Goal: Task Accomplishment & Management: Manage account settings

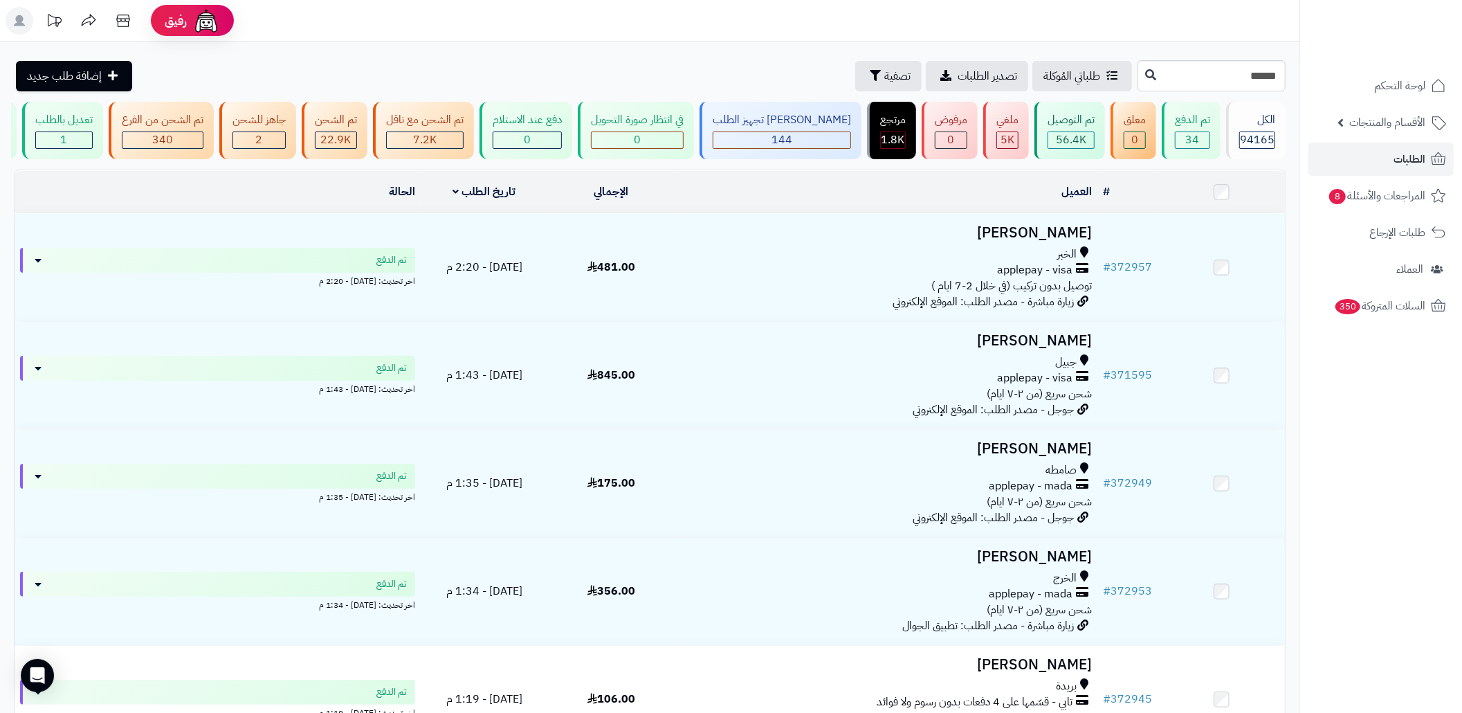
type input "******"
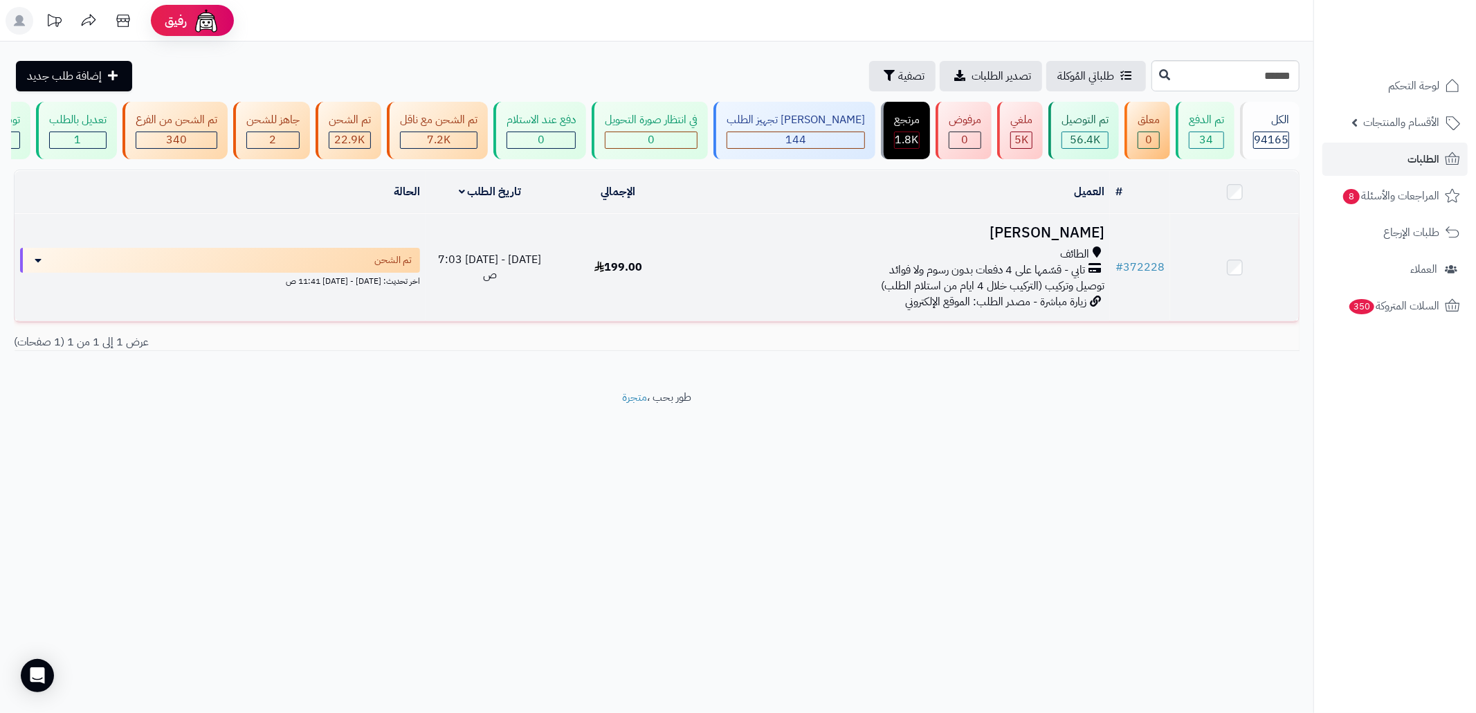
click at [1009, 278] on span "تابي - قسّمها على 4 دفعات بدون رسوم ولا فوائد" at bounding box center [987, 270] width 196 height 16
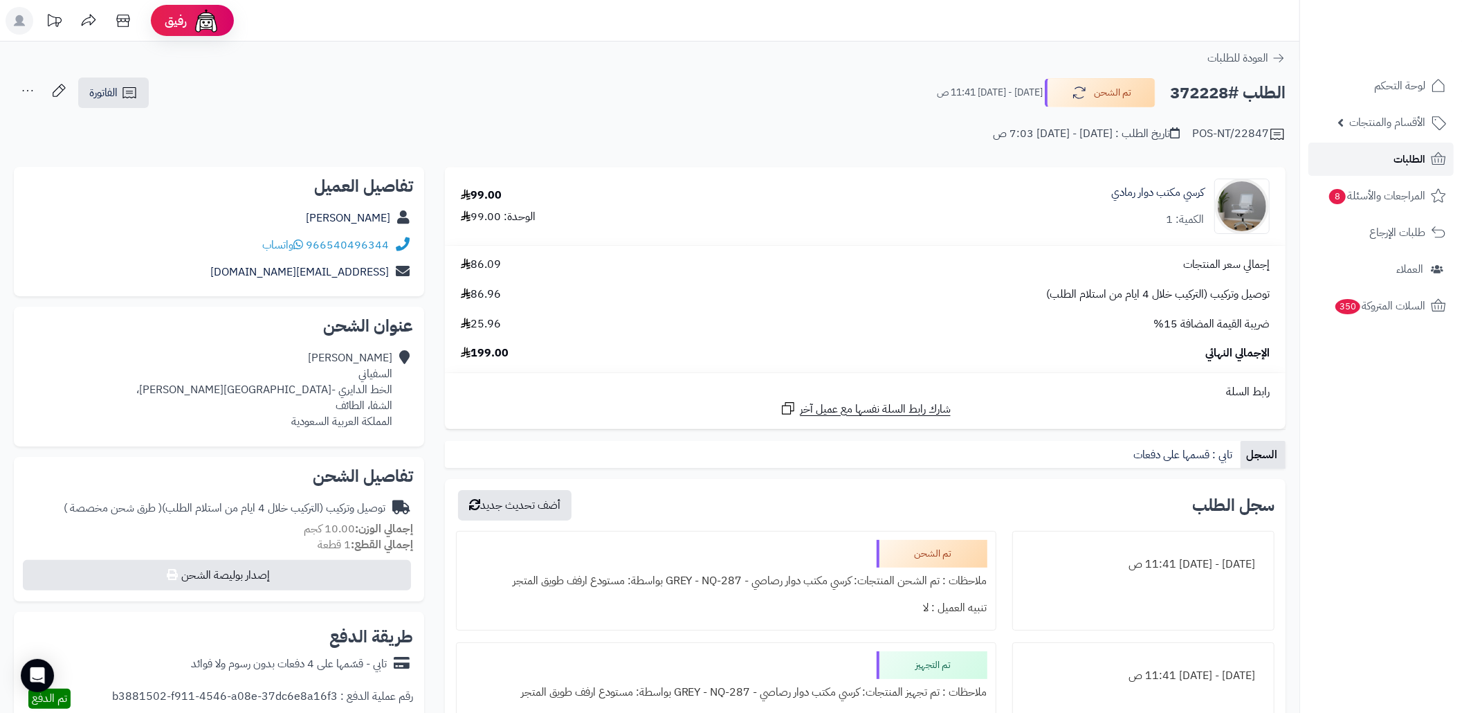
click at [1355, 159] on link "الطلبات" at bounding box center [1380, 159] width 145 height 33
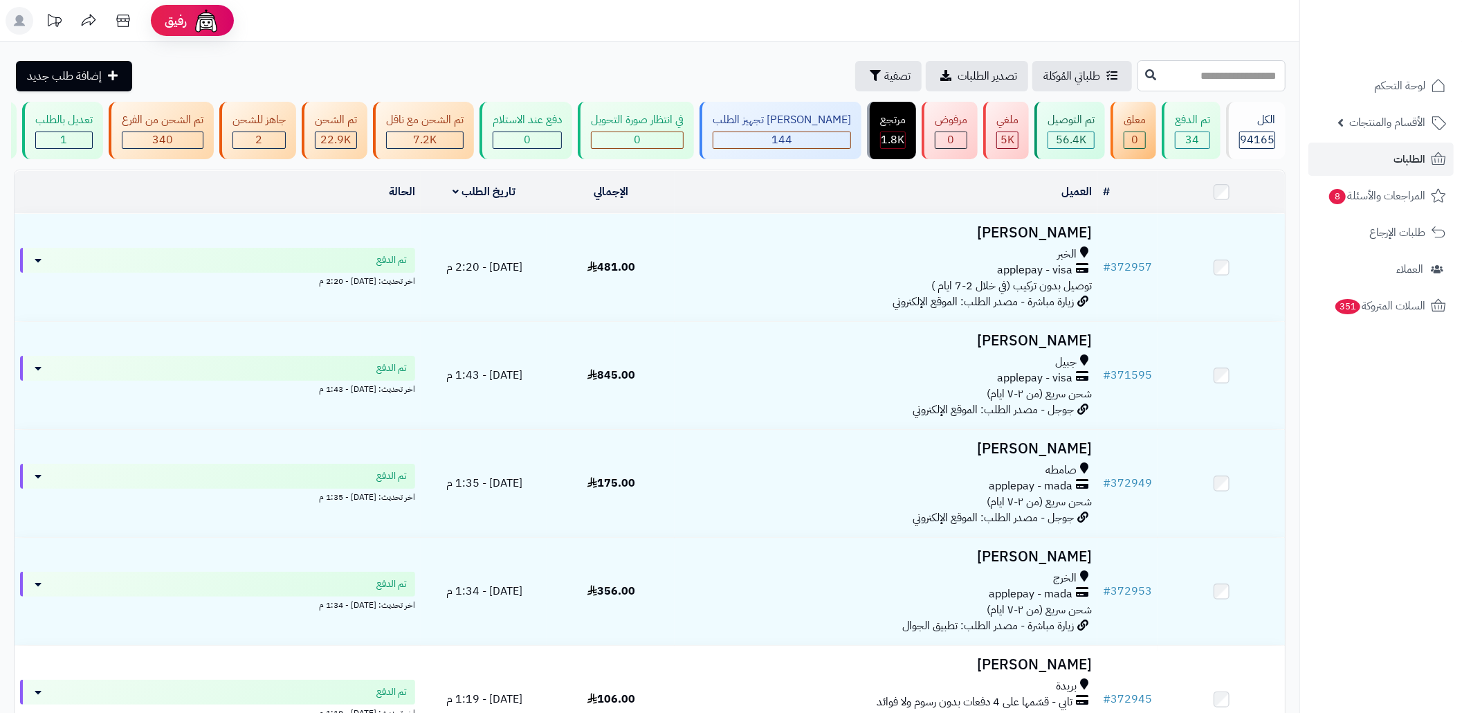
click at [1157, 83] on input "text" at bounding box center [1211, 75] width 148 height 31
paste input "******"
type input "******"
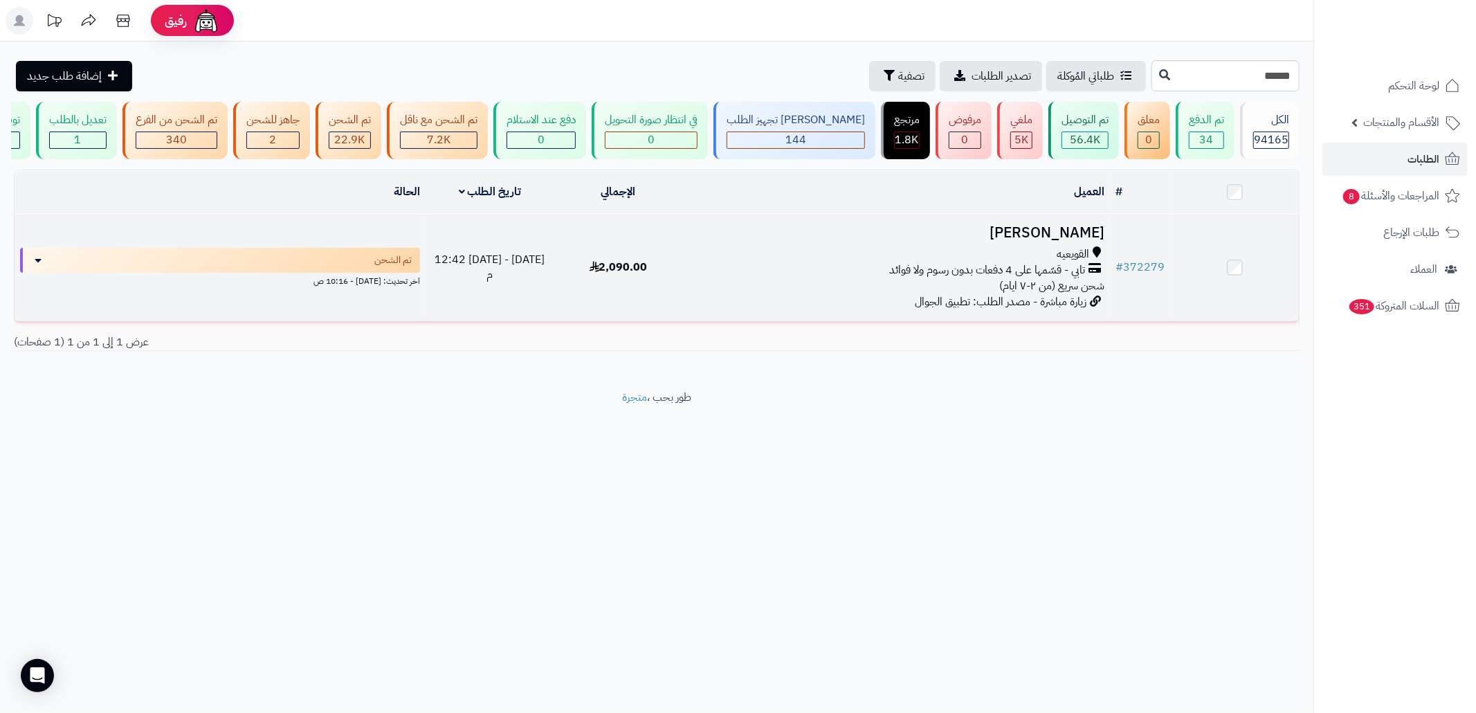
click at [689, 321] on td "نوره الزايدي القويعيه تابي - قسّمها على 4 دفعات بدون رسوم ولا فوائد شحن سريع (م…" at bounding box center [896, 267] width 428 height 107
click at [1016, 255] on td "نوره الزايدي القويعيه تابي - قسّمها على 4 دفعات بدون رسوم ولا فوائد شحن سريع (م…" at bounding box center [896, 267] width 428 height 107
click at [1077, 241] on h3 "نوره الزايدي" at bounding box center [896, 233] width 416 height 16
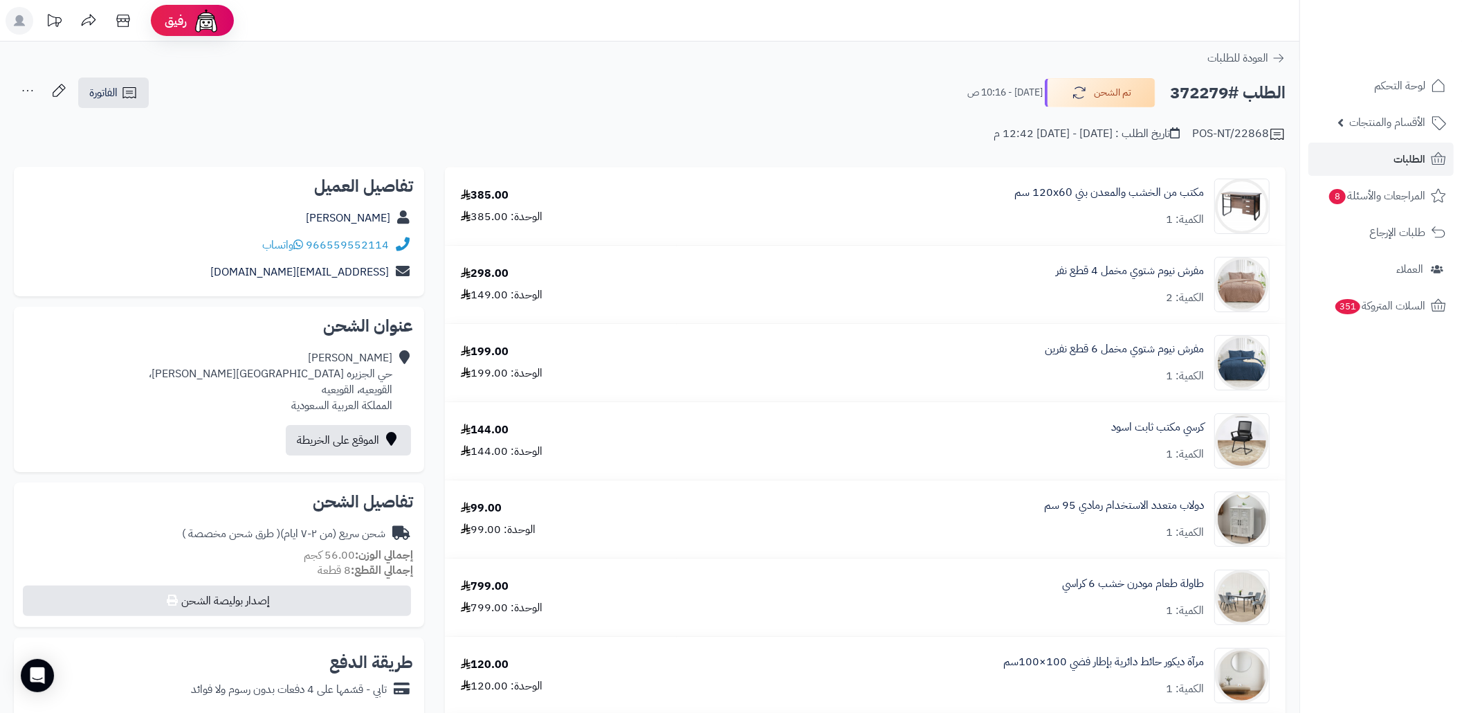
click at [374, 389] on div "نوره الزايدي حي الجزيره شارع الامير احمد بن عبدالعزيز، القويعيه، القويعيه الممل…" at bounding box center [271, 381] width 244 height 63
copy div "القويعيه"
click at [499, 26] on header "رفيق ! الطلبات معالجة مكتمل إرجاع المنتجات العملاء المتواجدون الان 225832 عملاء…" at bounding box center [731, 21] width 1462 height 42
click at [1193, 98] on h2 "الطلب #372279" at bounding box center [1228, 93] width 116 height 28
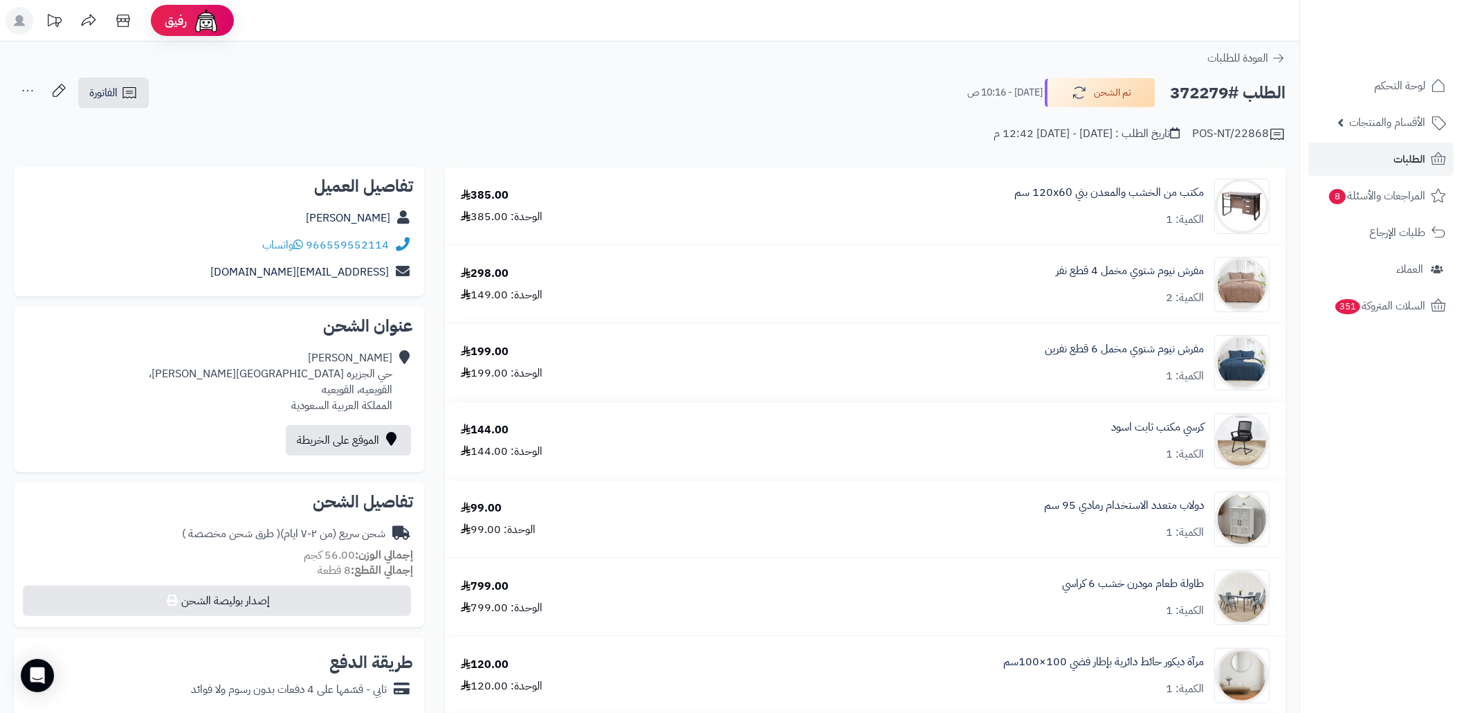
copy h2 "372279"
click at [1193, 98] on h2 "الطلب #372279" at bounding box center [1228, 93] width 116 height 28
click at [1384, 150] on link "الطلبات" at bounding box center [1380, 159] width 145 height 33
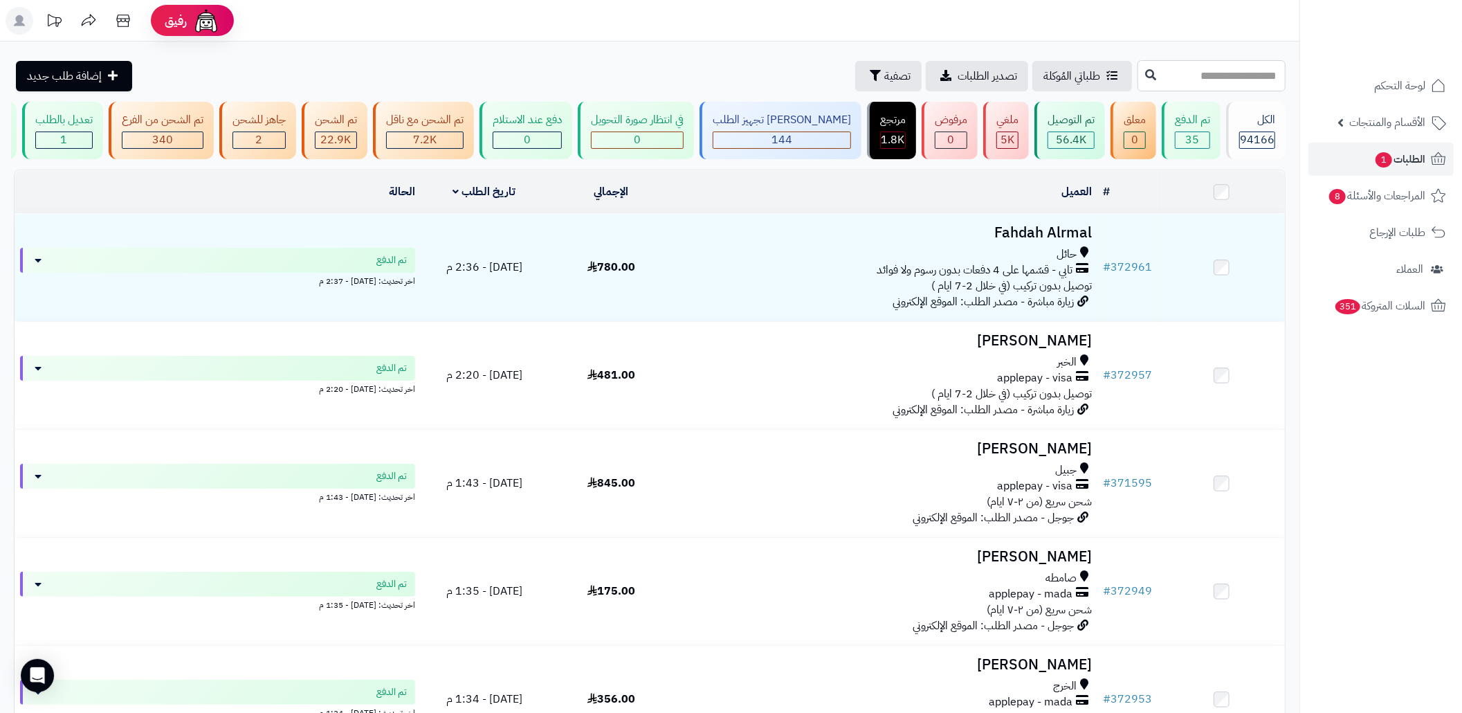
click at [1182, 76] on input "text" at bounding box center [1211, 75] width 148 height 31
paste input "******"
type input "******"
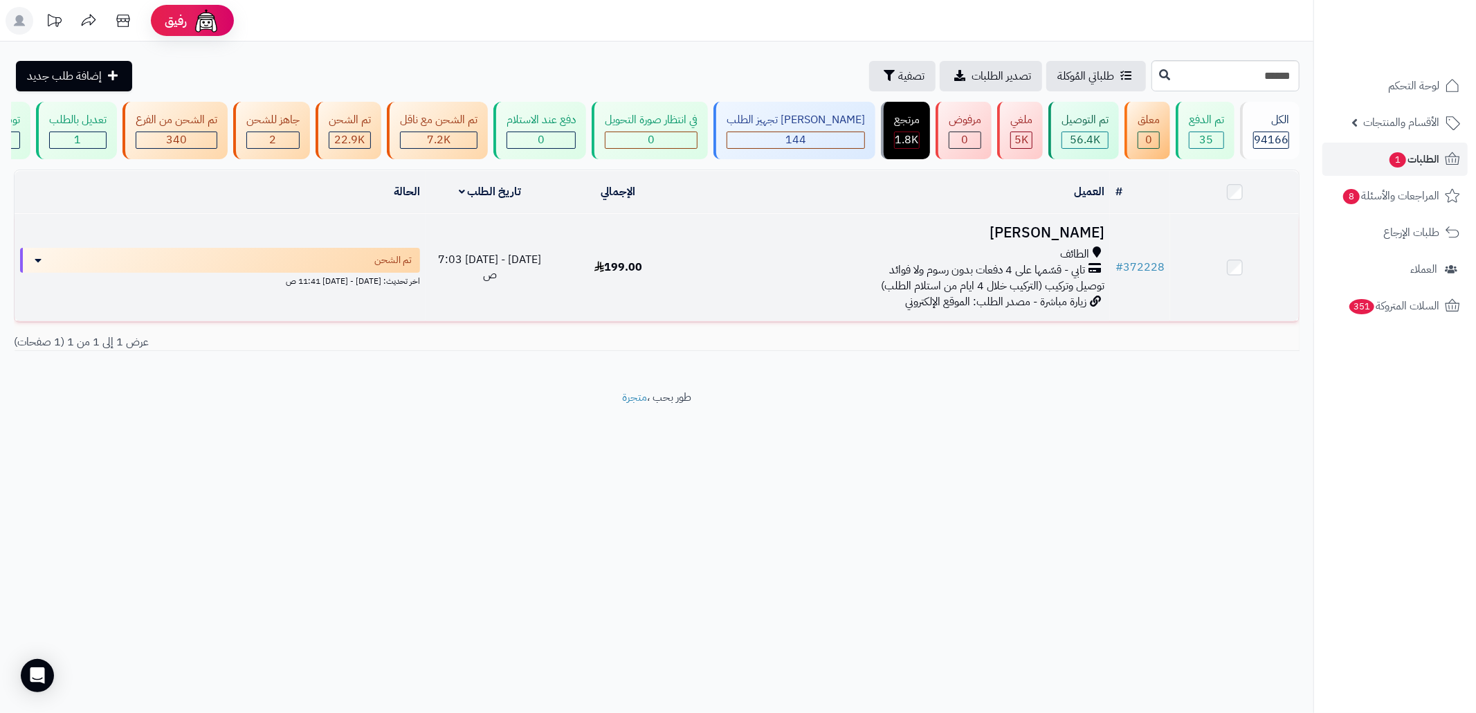
click at [825, 262] on div "الطائف" at bounding box center [896, 254] width 416 height 16
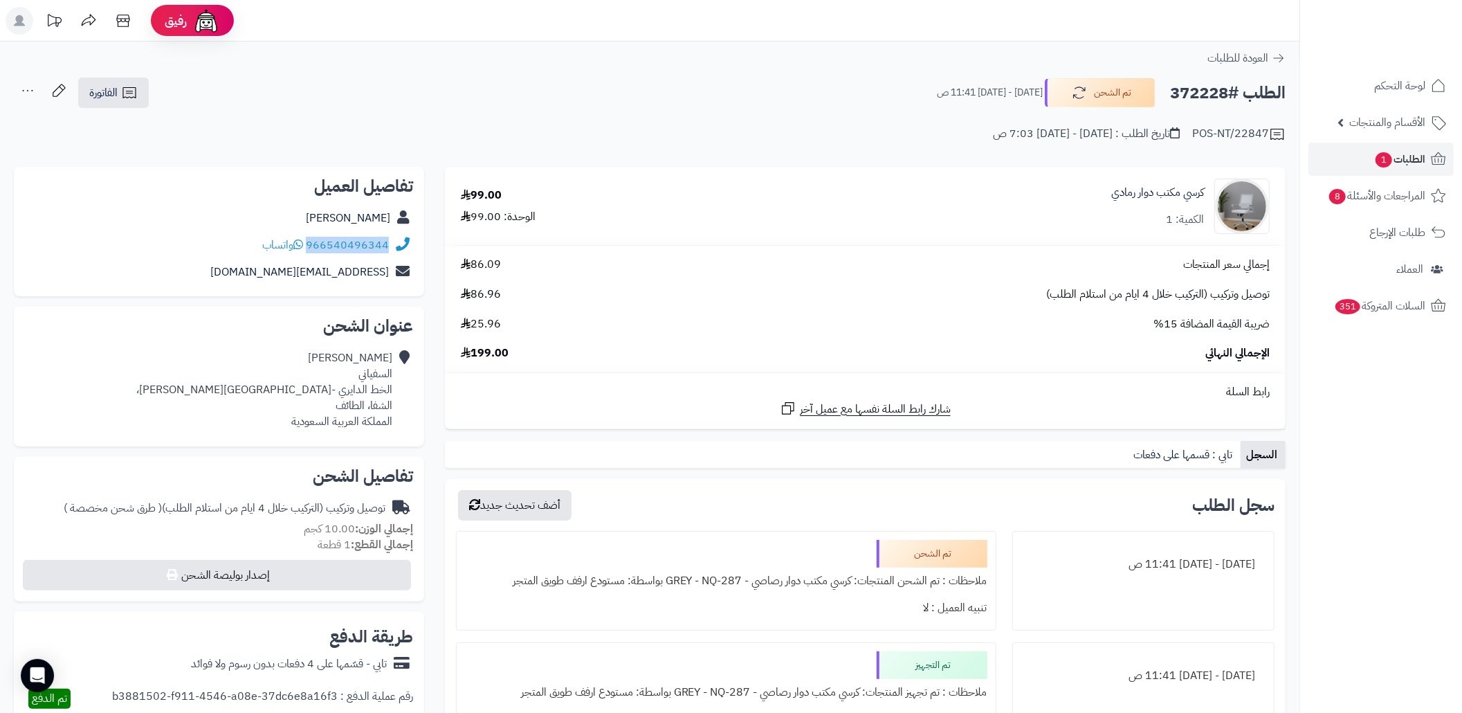
copy div "966540496344"
drag, startPoint x: 394, startPoint y: 244, endPoint x: 309, endPoint y: 247, distance: 85.1
click at [309, 247] on div "966540496344 واتساب" at bounding box center [219, 245] width 388 height 27
click at [1323, 161] on link "الطلبات 1" at bounding box center [1380, 159] width 145 height 33
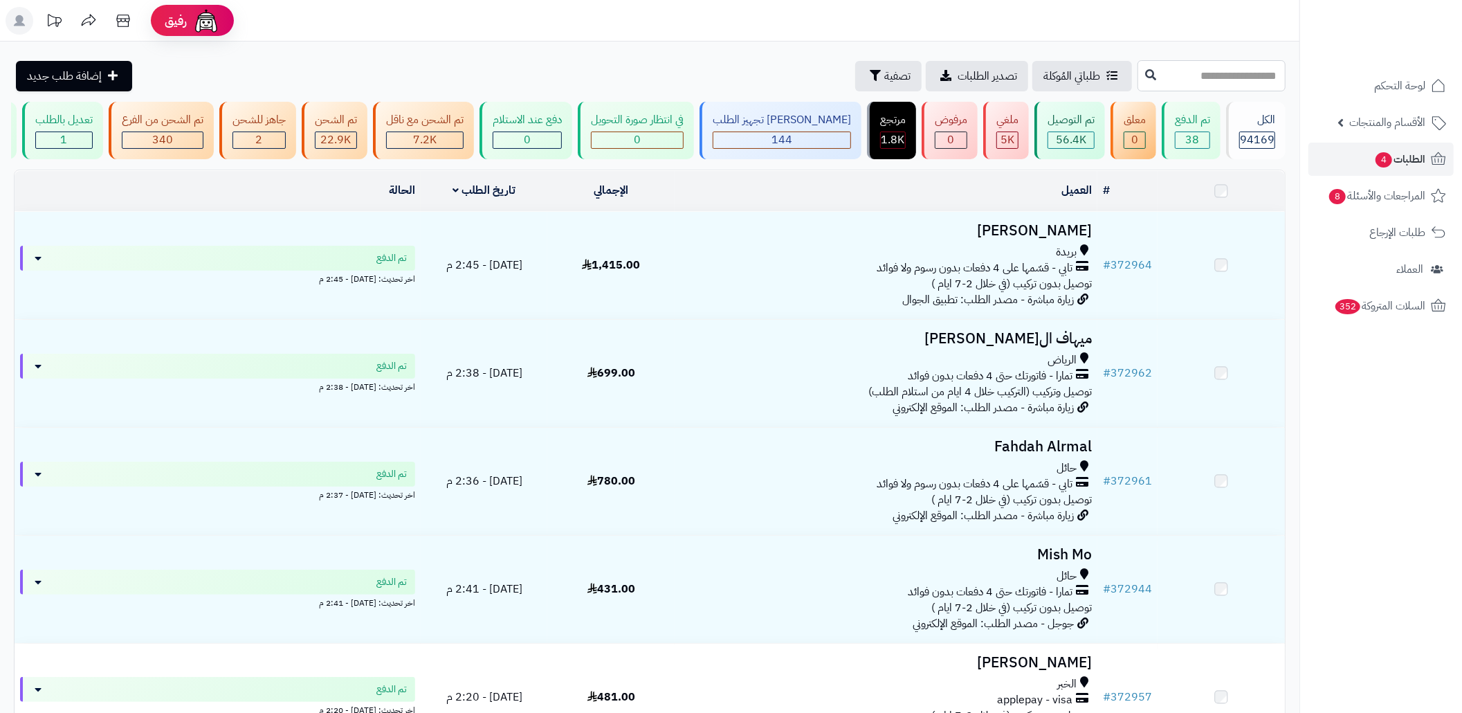
drag, startPoint x: 0, startPoint y: 0, endPoint x: 1171, endPoint y: 78, distance: 1173.9
click at [1171, 78] on input "text" at bounding box center [1211, 75] width 148 height 31
paste input "******"
type input "******"
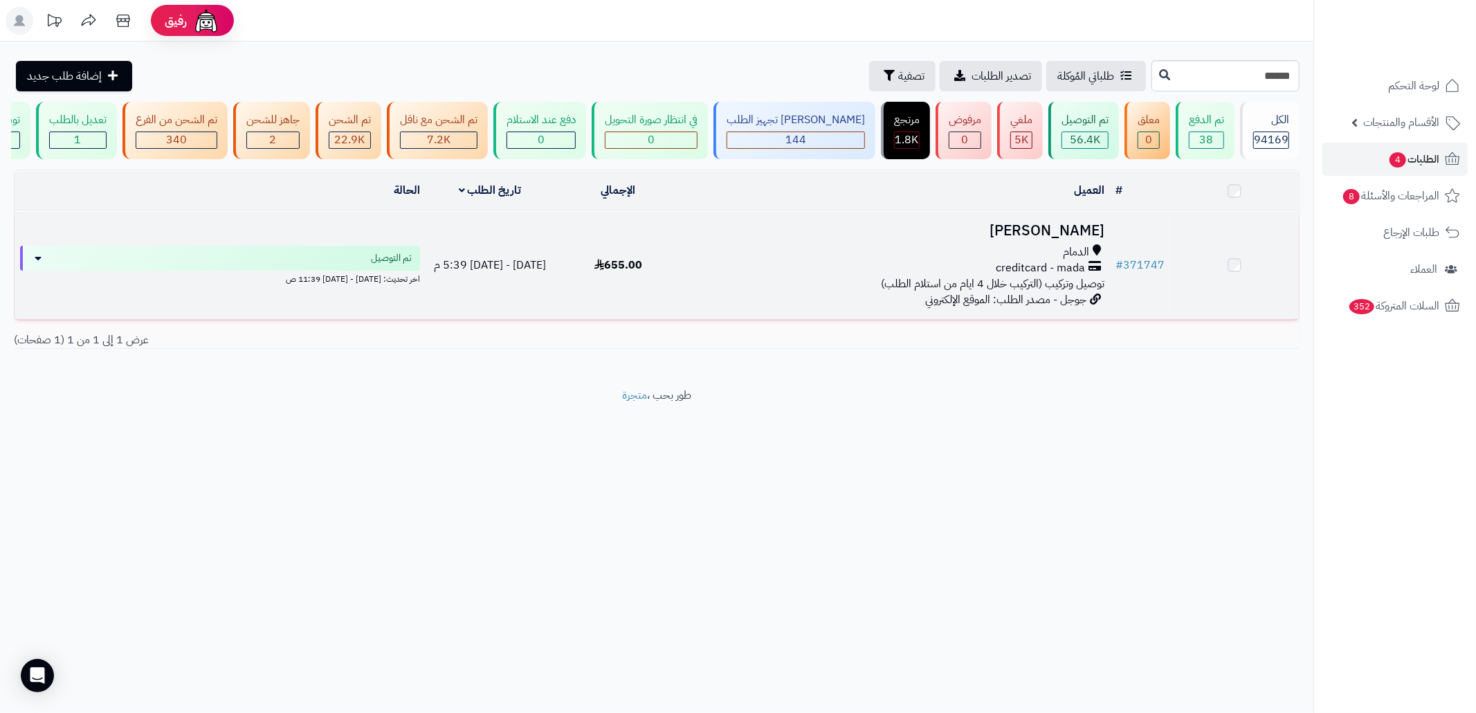
click at [942, 260] on div "الدمام" at bounding box center [896, 252] width 416 height 16
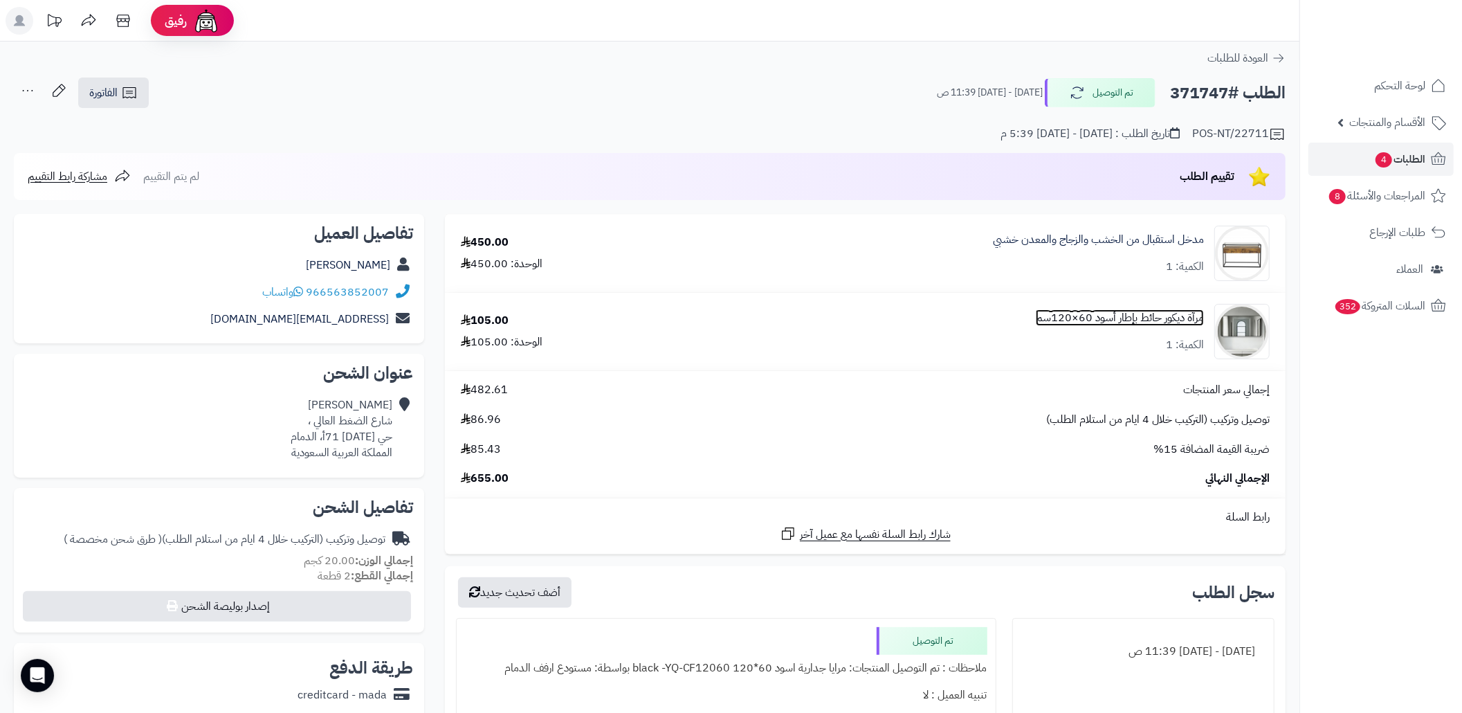
click at [1094, 313] on link "مرآة ديكور حائط بإطار أسود 60×120سم" at bounding box center [1120, 318] width 168 height 16
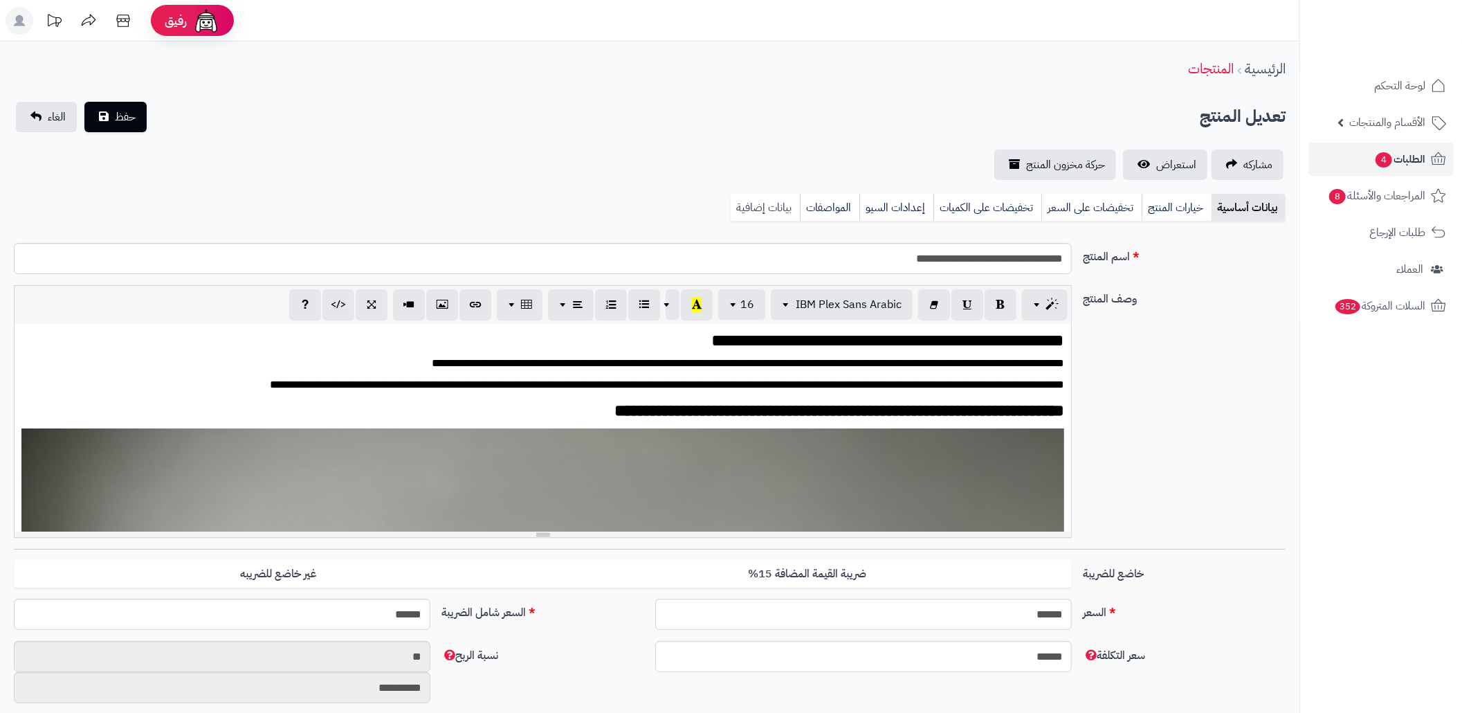
scroll to position [2450, 0]
click at [769, 201] on link "بيانات إضافية" at bounding box center [765, 208] width 69 height 28
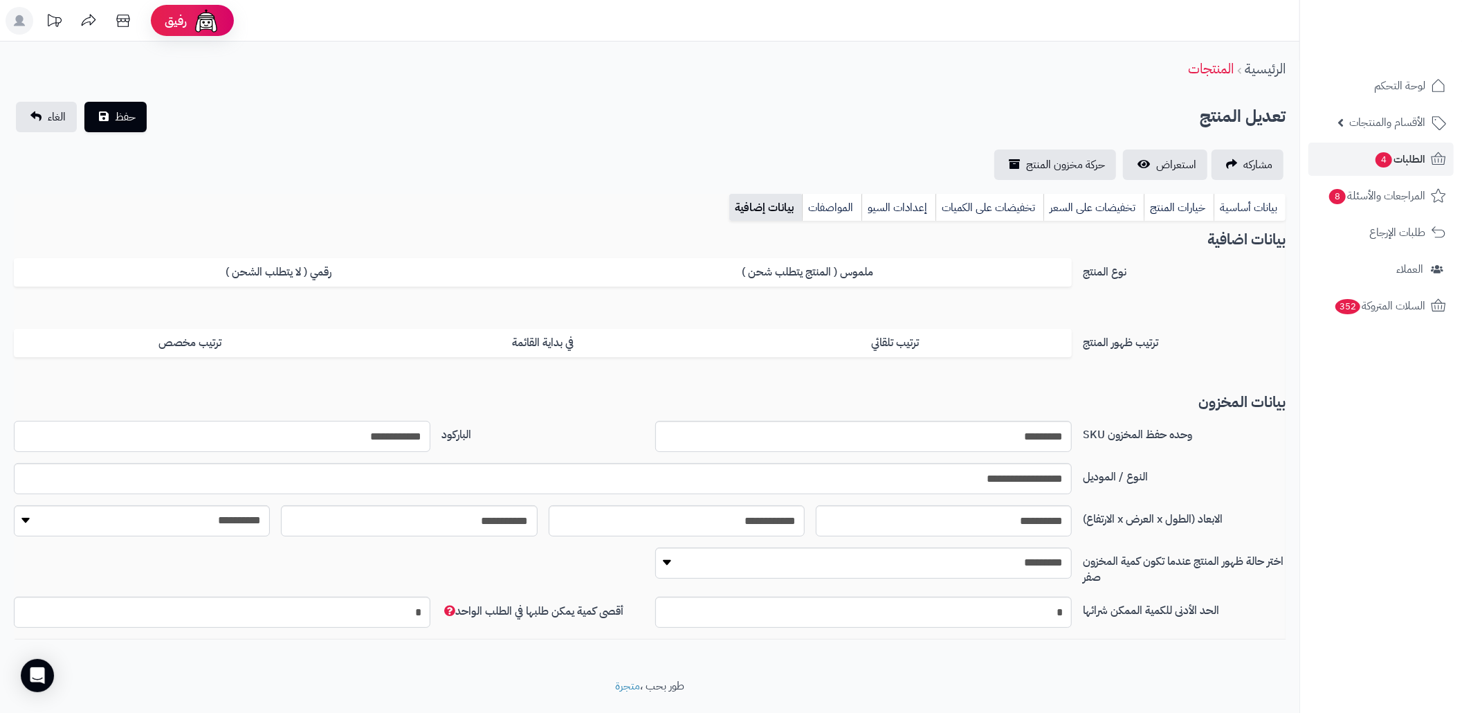
click at [387, 440] on input "**********" at bounding box center [222, 436] width 416 height 31
click at [1382, 147] on link "الطلبات 4" at bounding box center [1380, 159] width 145 height 33
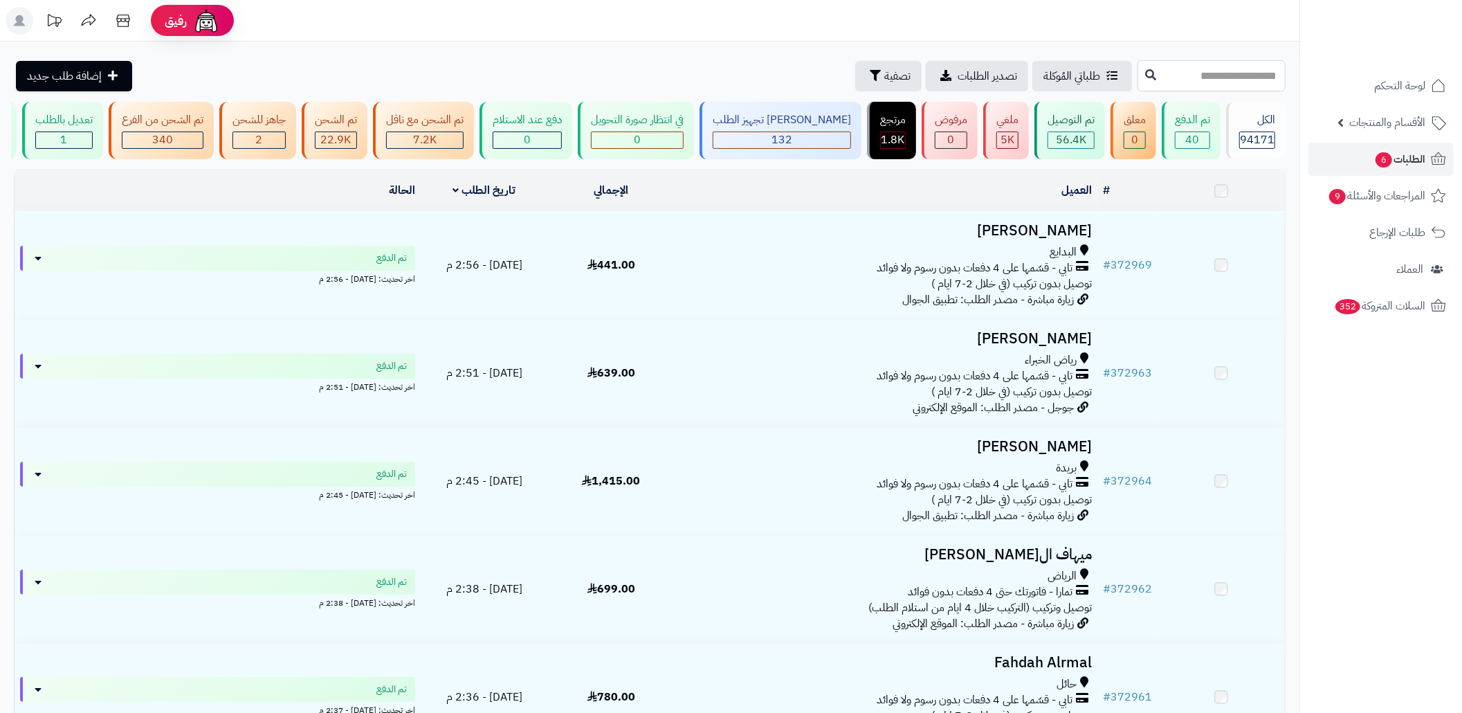
drag, startPoint x: 0, startPoint y: 0, endPoint x: 1213, endPoint y: 84, distance: 1216.4
click at [1213, 84] on input "text" at bounding box center [1211, 75] width 148 height 31
paste input "******"
type input "******"
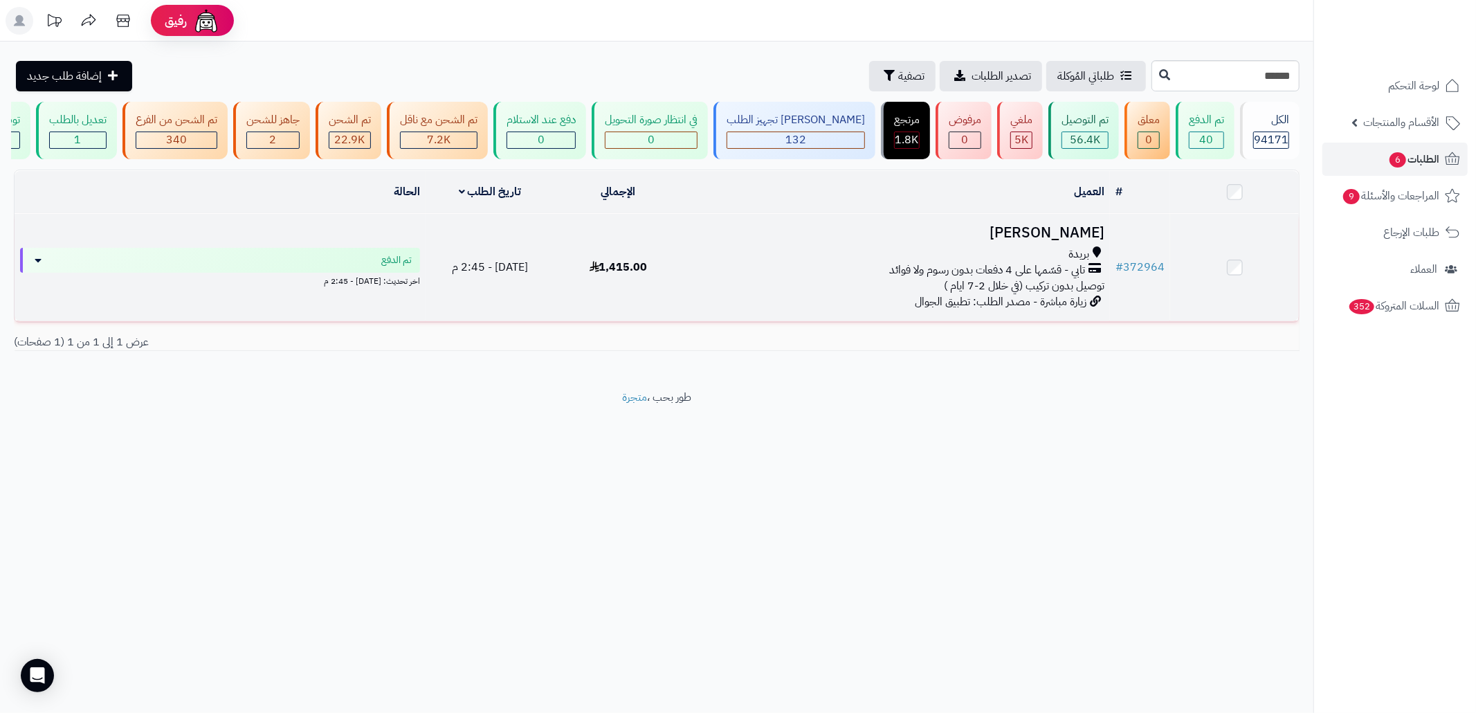
click at [974, 262] on div "بريدة" at bounding box center [896, 254] width 416 height 16
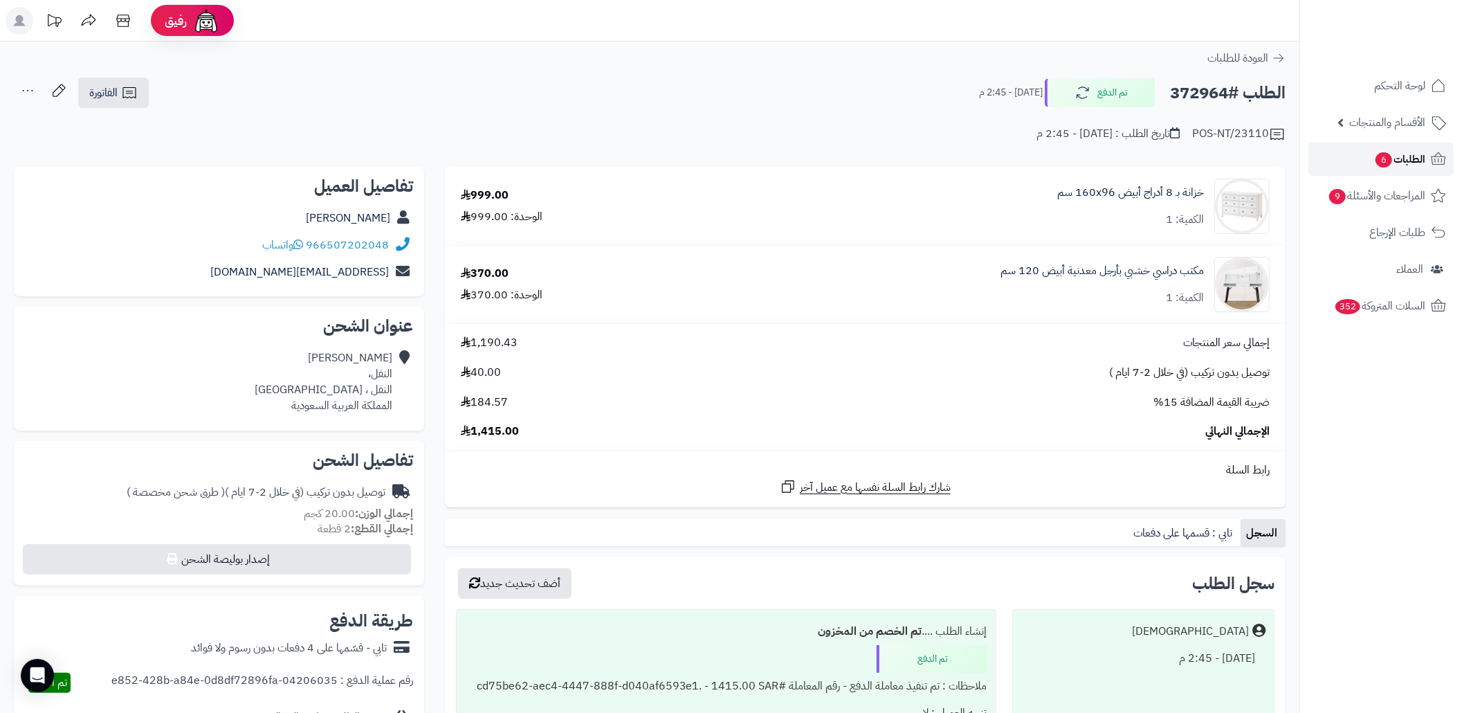
click at [1330, 156] on link "الطلبات 6" at bounding box center [1380, 159] width 145 height 33
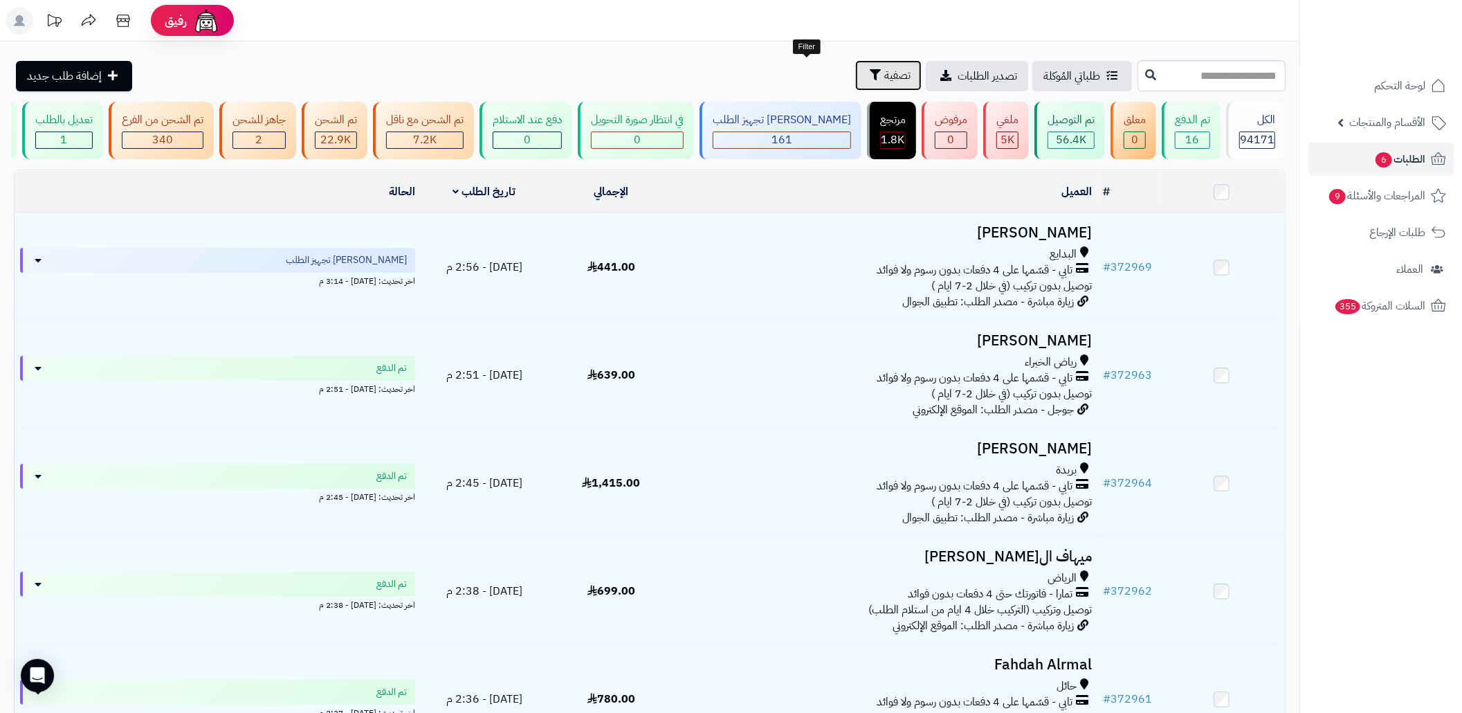
click at [870, 73] on icon "button" at bounding box center [875, 74] width 11 height 11
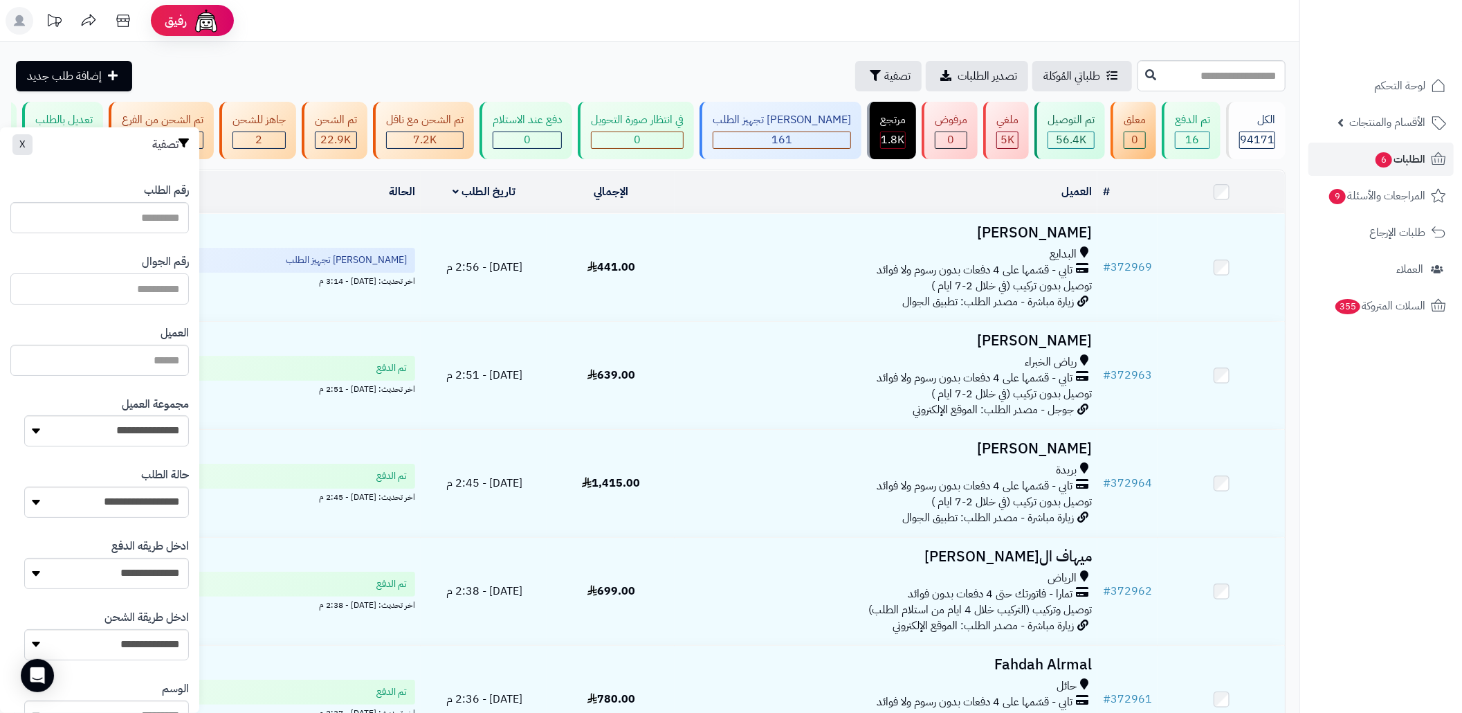
click at [86, 288] on input "text" at bounding box center [99, 288] width 178 height 31
paste input "**********"
drag, startPoint x: 70, startPoint y: 282, endPoint x: 116, endPoint y: 303, distance: 50.8
click at [116, 303] on input "**********" at bounding box center [99, 288] width 178 height 31
drag, startPoint x: 187, startPoint y: 291, endPoint x: 173, endPoint y: 294, distance: 14.3
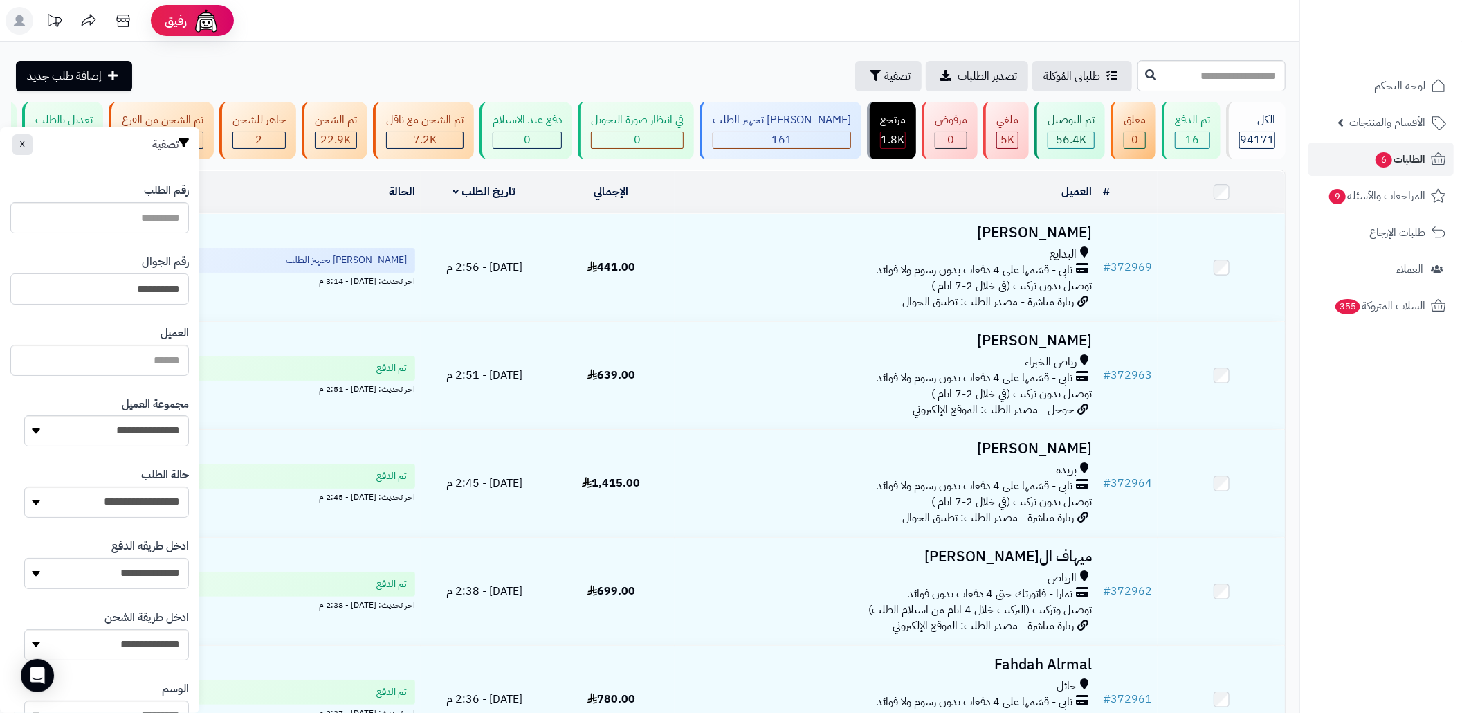
click at [173, 294] on input "*********" at bounding box center [99, 288] width 178 height 31
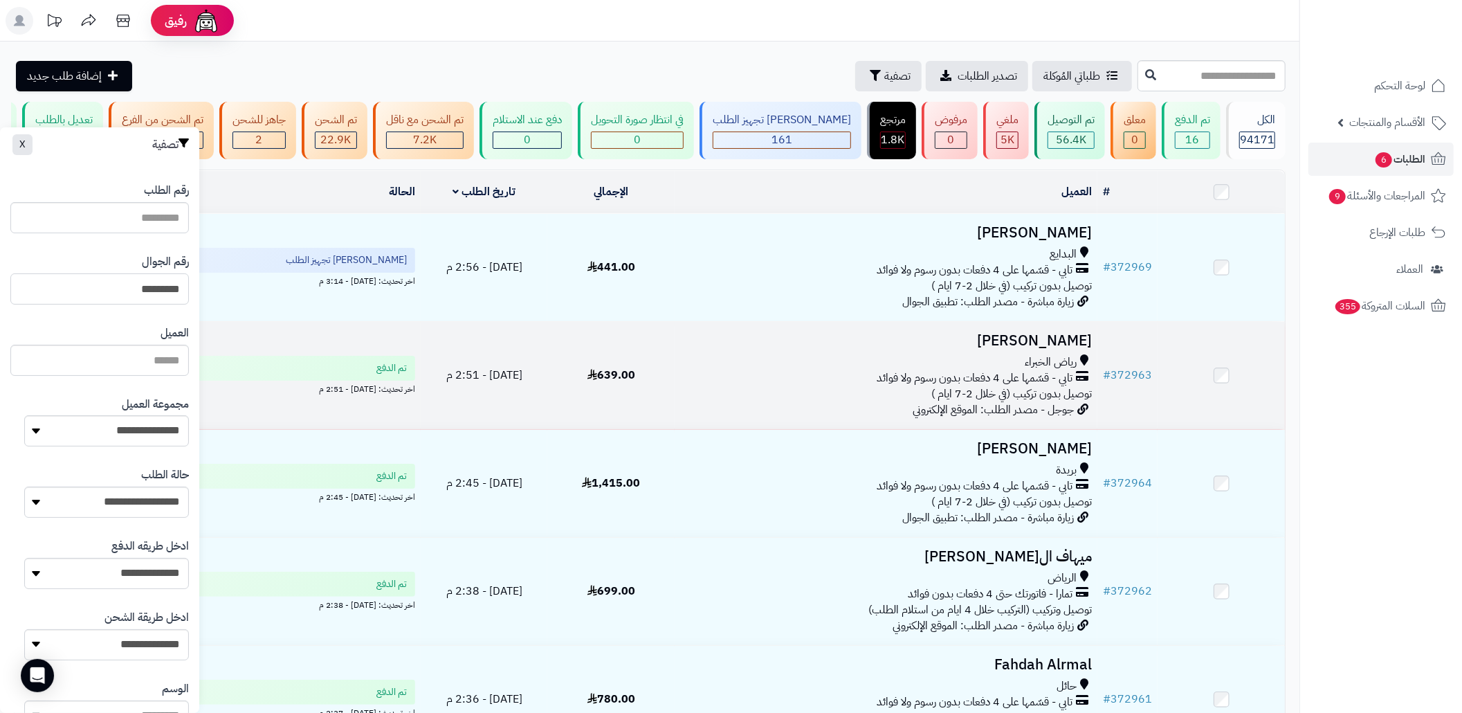
type input "*********"
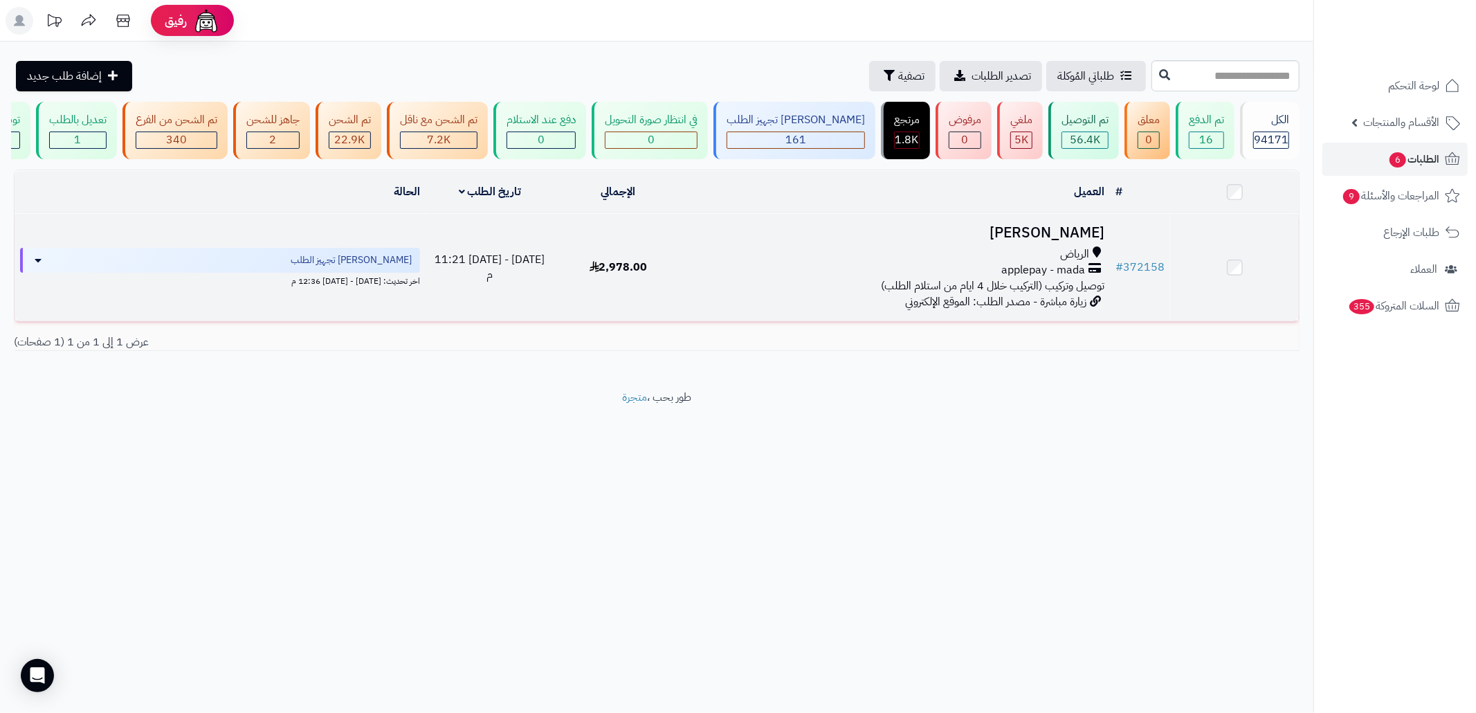
click at [794, 294] on div "الرياض applepay - mada توصيل وتركيب (التركيب خلال 4 ايام من استلام الطلب)" at bounding box center [896, 270] width 416 height 48
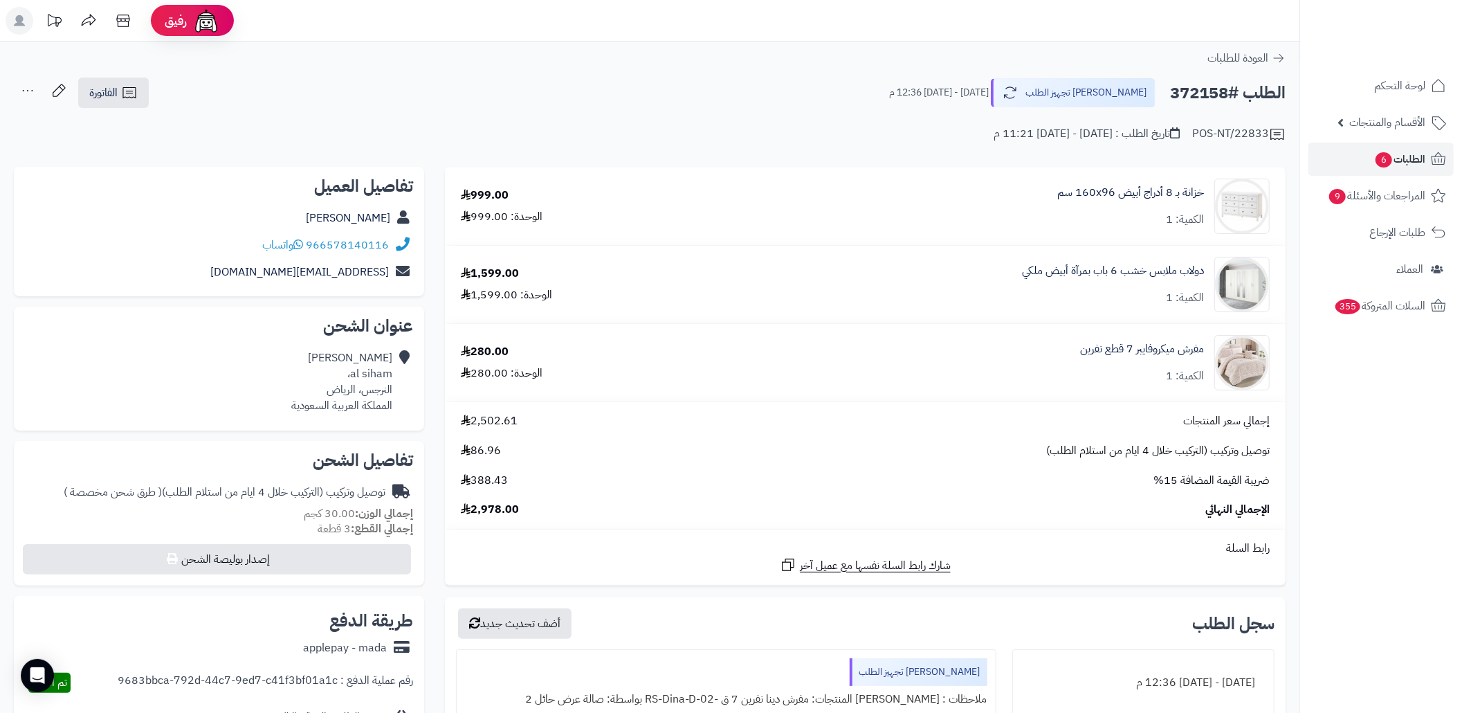
click at [1213, 84] on h2 "الطلب #372158" at bounding box center [1228, 93] width 116 height 28
copy h2 "372158"
click at [559, 93] on div "الطلب #372158 جاري تجهيز الطلب الخميس - ٢٨ أغسطس ٢٠٢٥ - 12:36 م الفاتورة طباعة …" at bounding box center [650, 93] width 1272 height 33
click at [1191, 89] on h2 "الطلب #372158" at bounding box center [1228, 93] width 116 height 28
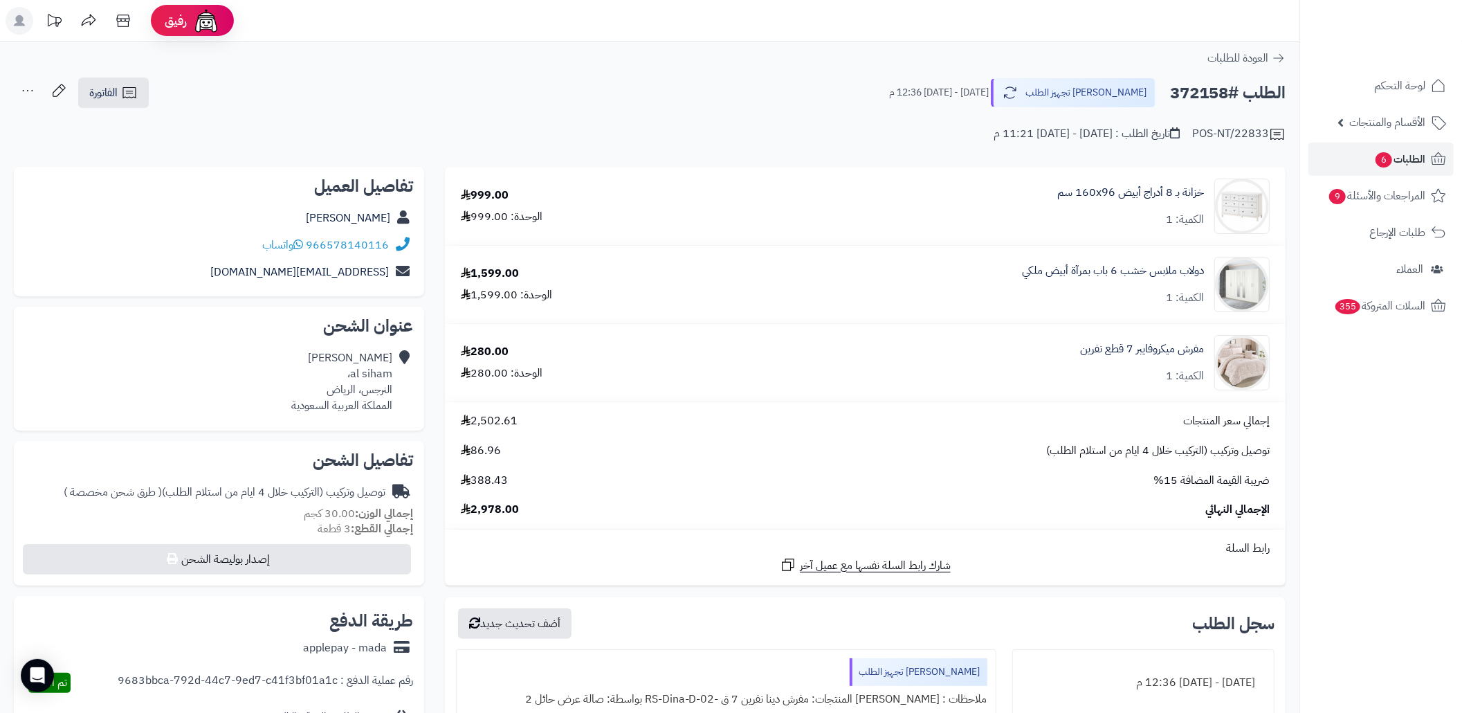
click at [1191, 89] on h2 "الطلب #372158" at bounding box center [1228, 93] width 116 height 28
copy h2 "372158"
click at [670, 125] on div "POS-NT/22833 تاريخ الطلب : الثلاثاء - ٢٦ أغسطس ٢٠٢٥ - 11:21 م" at bounding box center [650, 125] width 1272 height 33
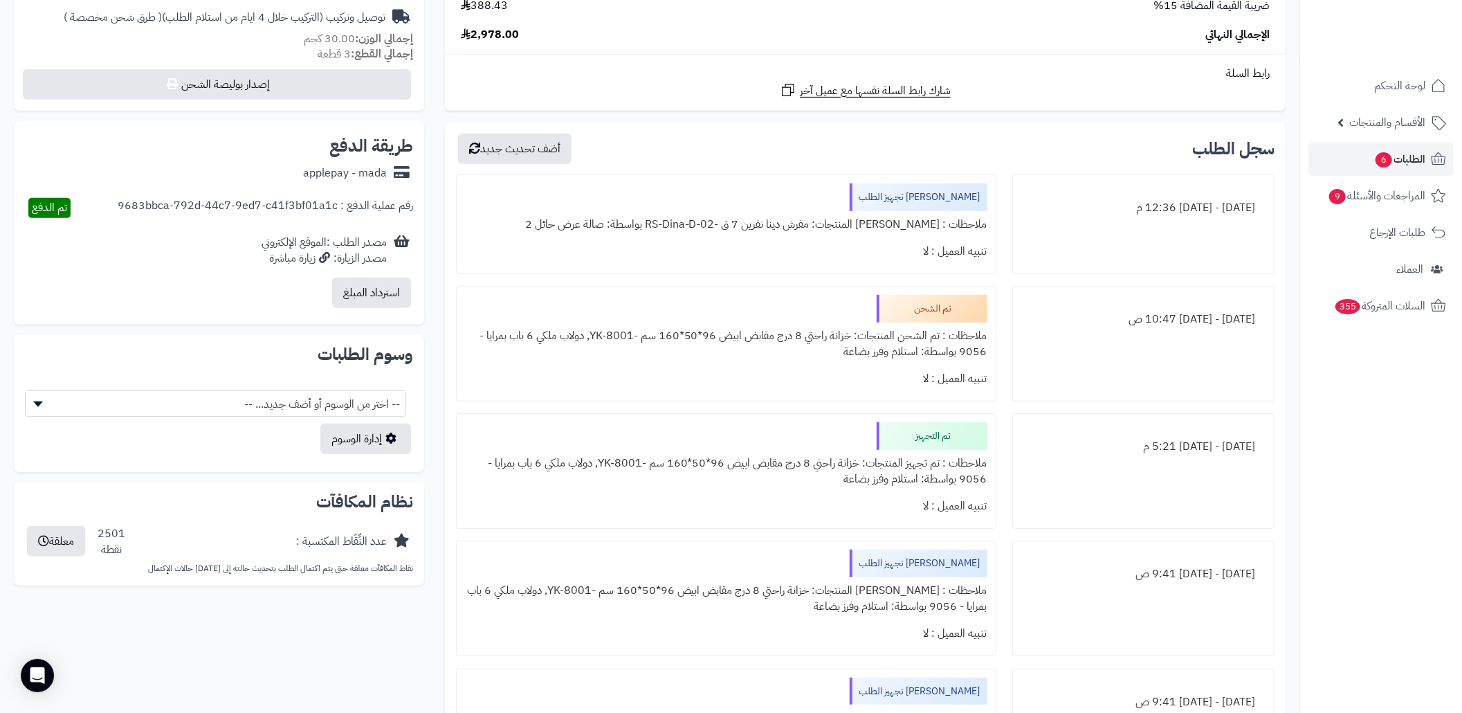
scroll to position [553, 0]
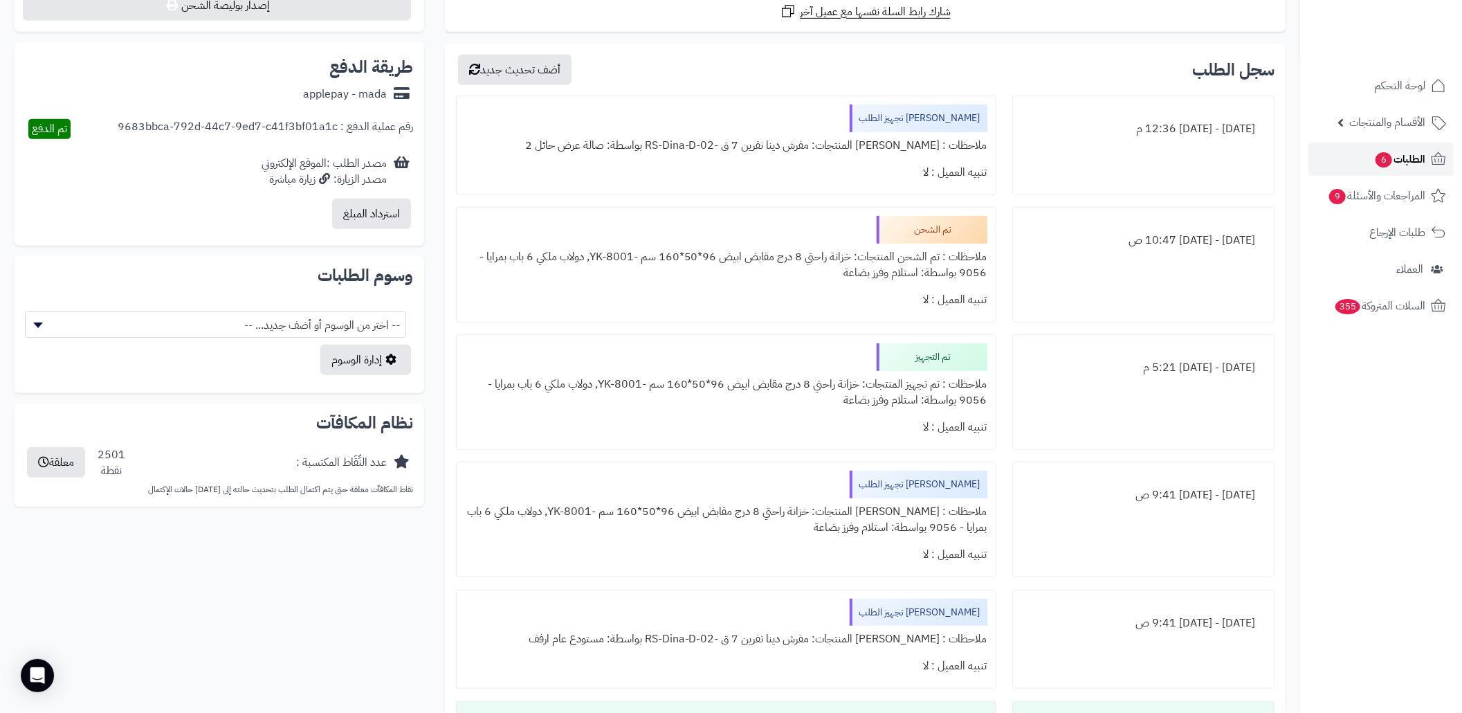
click at [1390, 165] on span "الطلبات 6" at bounding box center [1399, 158] width 51 height 19
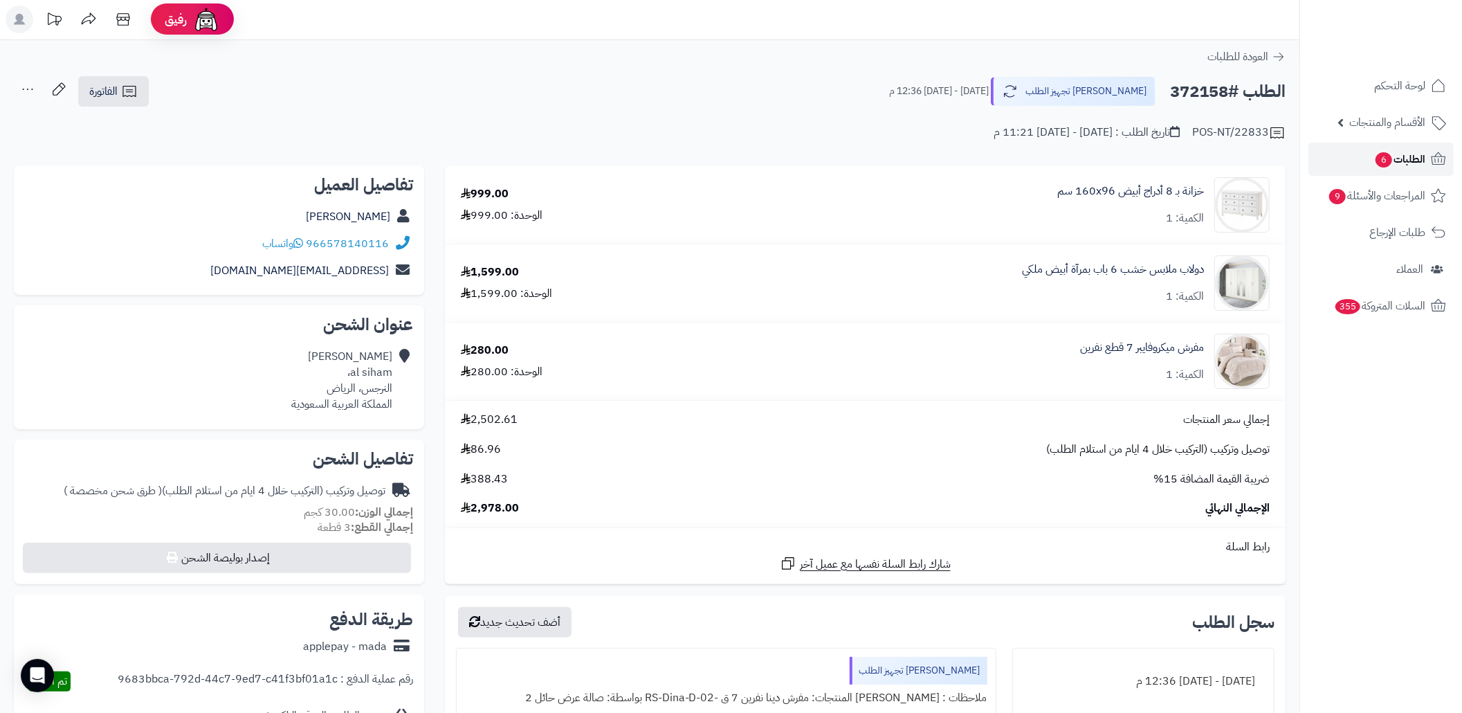
scroll to position [0, 0]
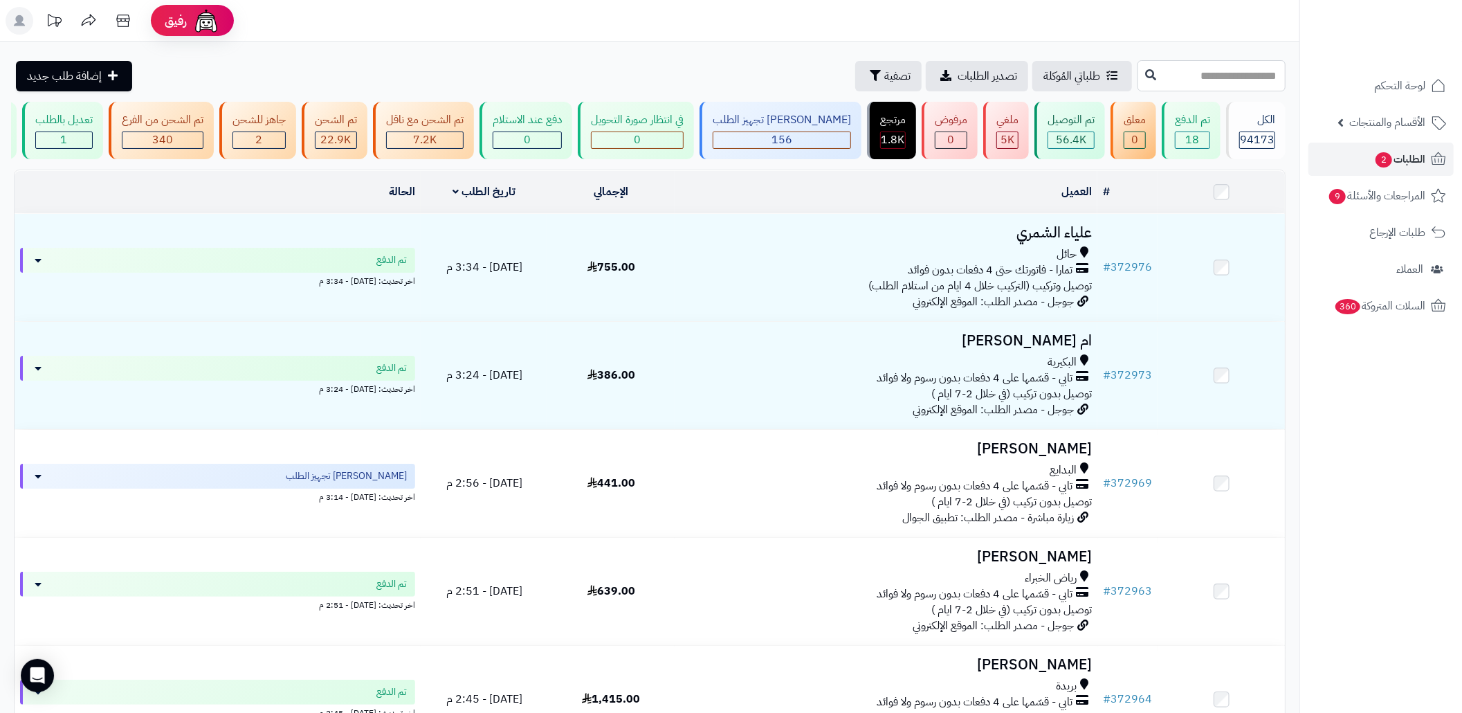
click at [1147, 61] on input "text" at bounding box center [1211, 75] width 148 height 31
paste input "******"
type input "******"
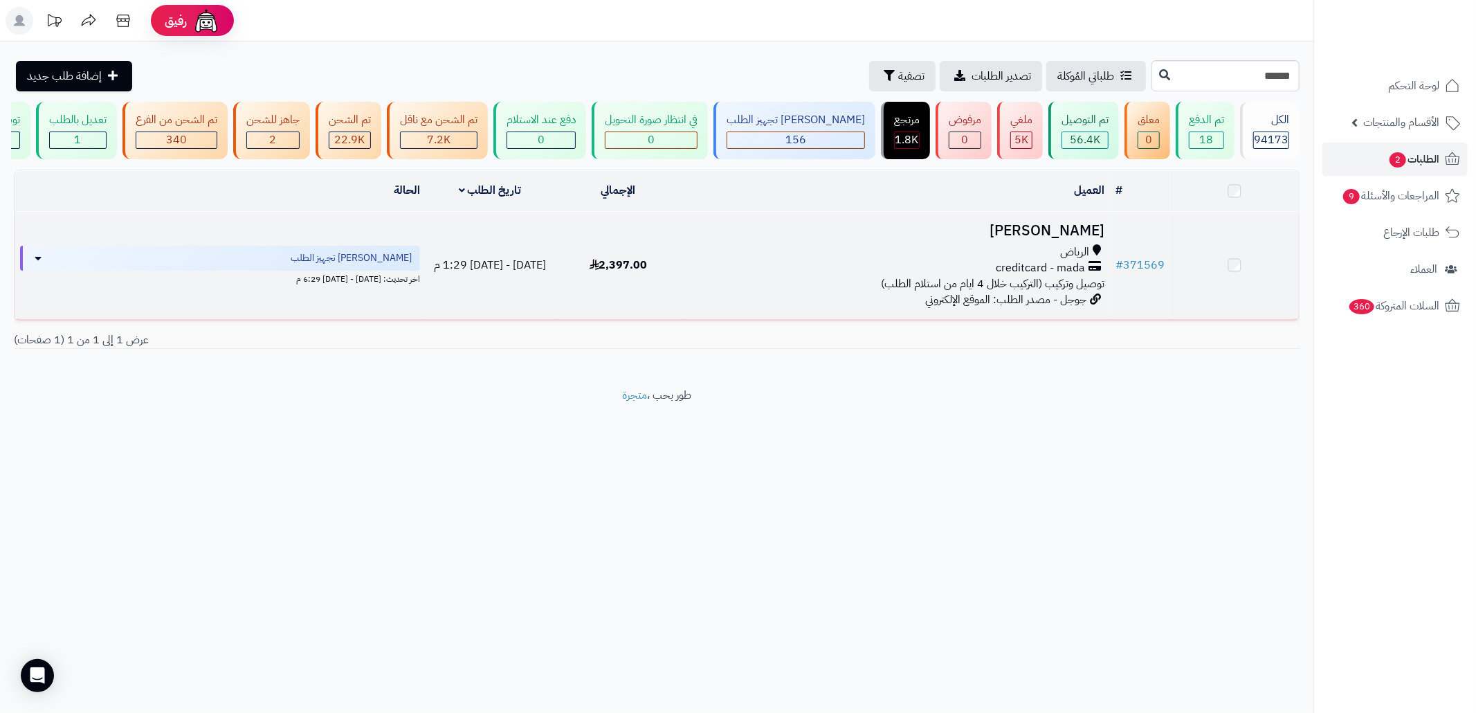
click at [1000, 239] on h3 "تركي المطيري" at bounding box center [896, 231] width 416 height 16
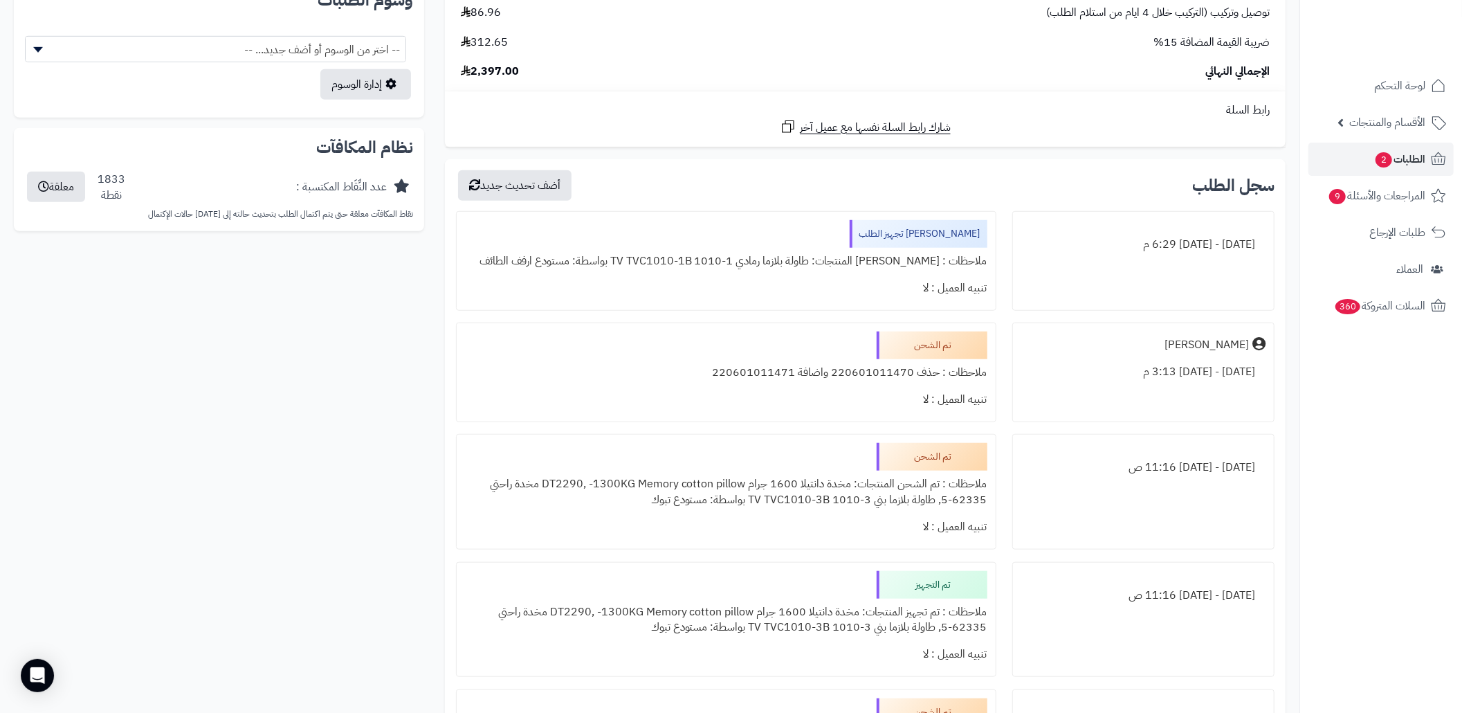
scroll to position [830, 0]
click at [1366, 149] on link "الطلبات 2" at bounding box center [1380, 159] width 145 height 33
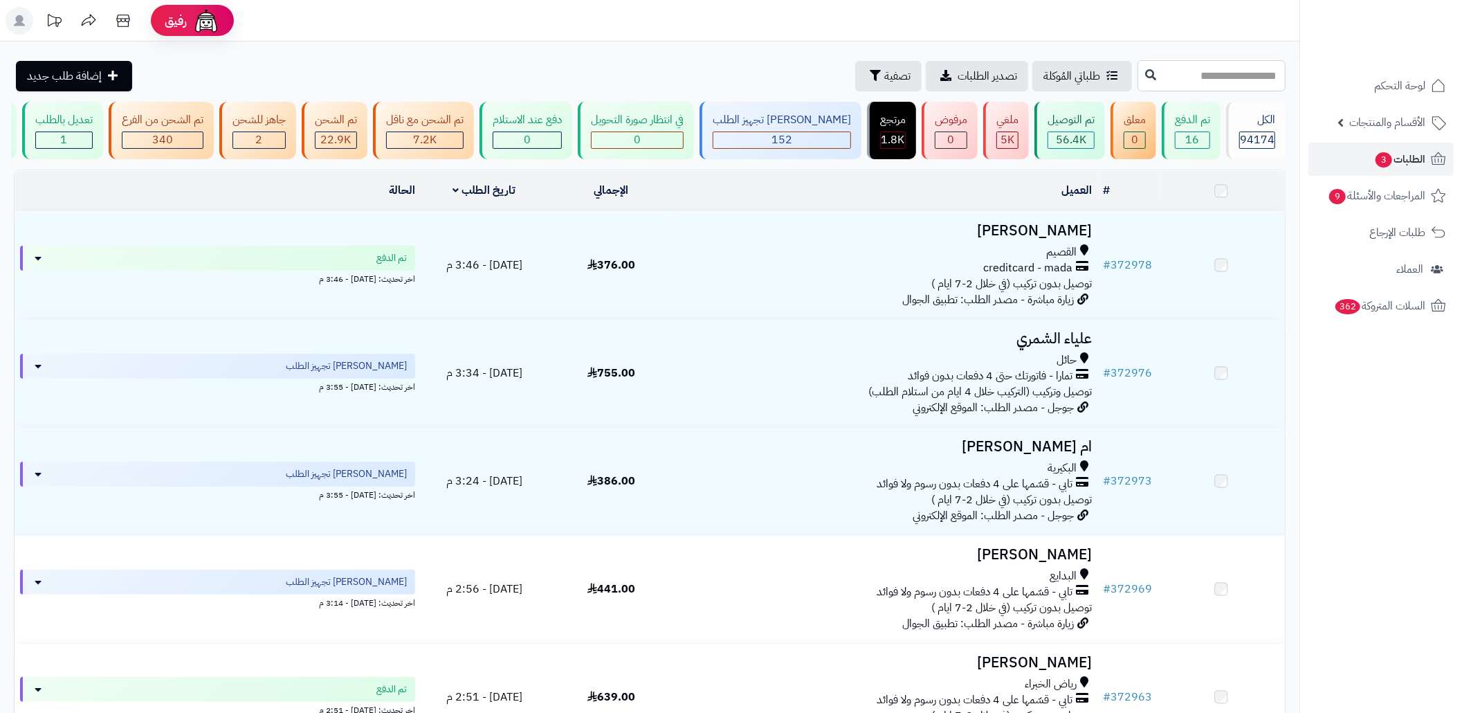
drag, startPoint x: 0, startPoint y: 0, endPoint x: 1195, endPoint y: 65, distance: 1197.2
click at [1195, 65] on input "text" at bounding box center [1211, 75] width 148 height 31
paste input "******"
type input "******"
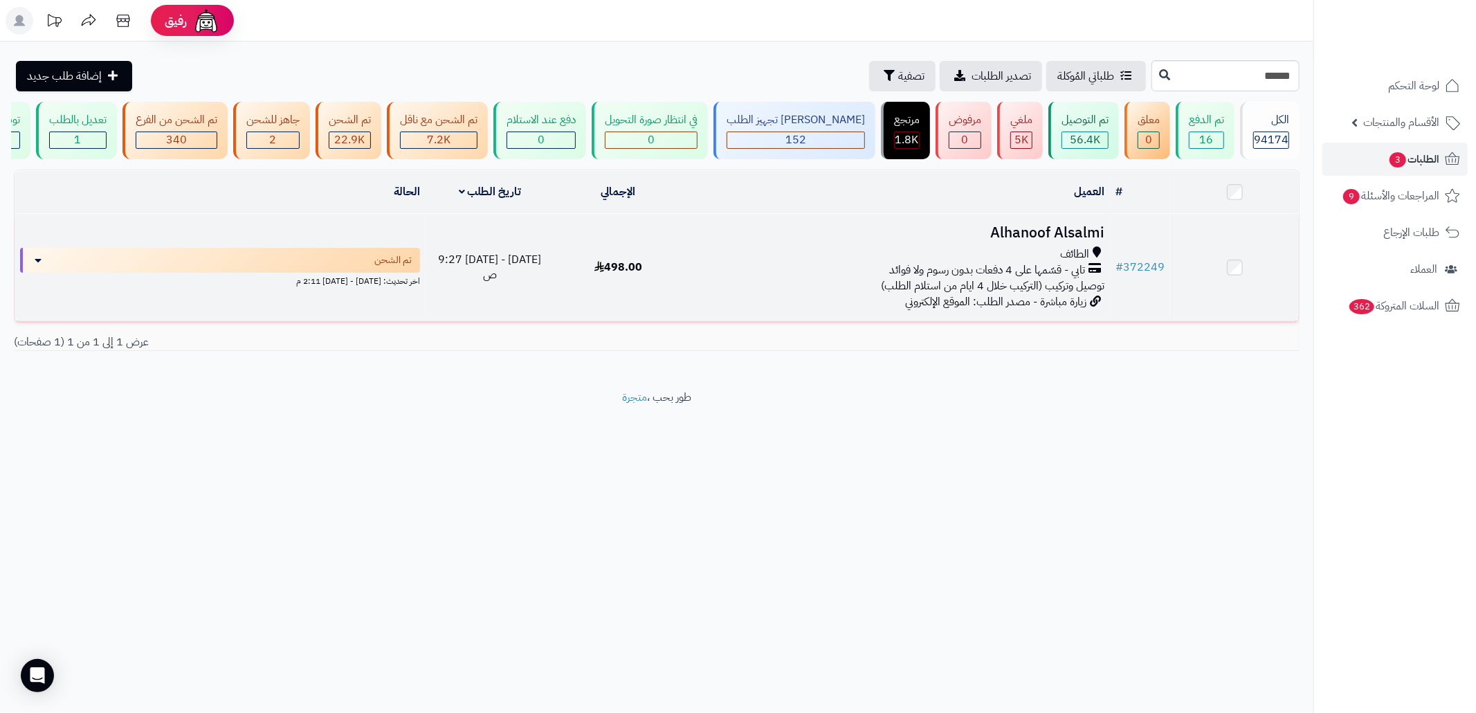
click at [915, 278] on span "تابي - قسّمها على 4 دفعات بدون رسوم ولا فوائد" at bounding box center [987, 270] width 196 height 16
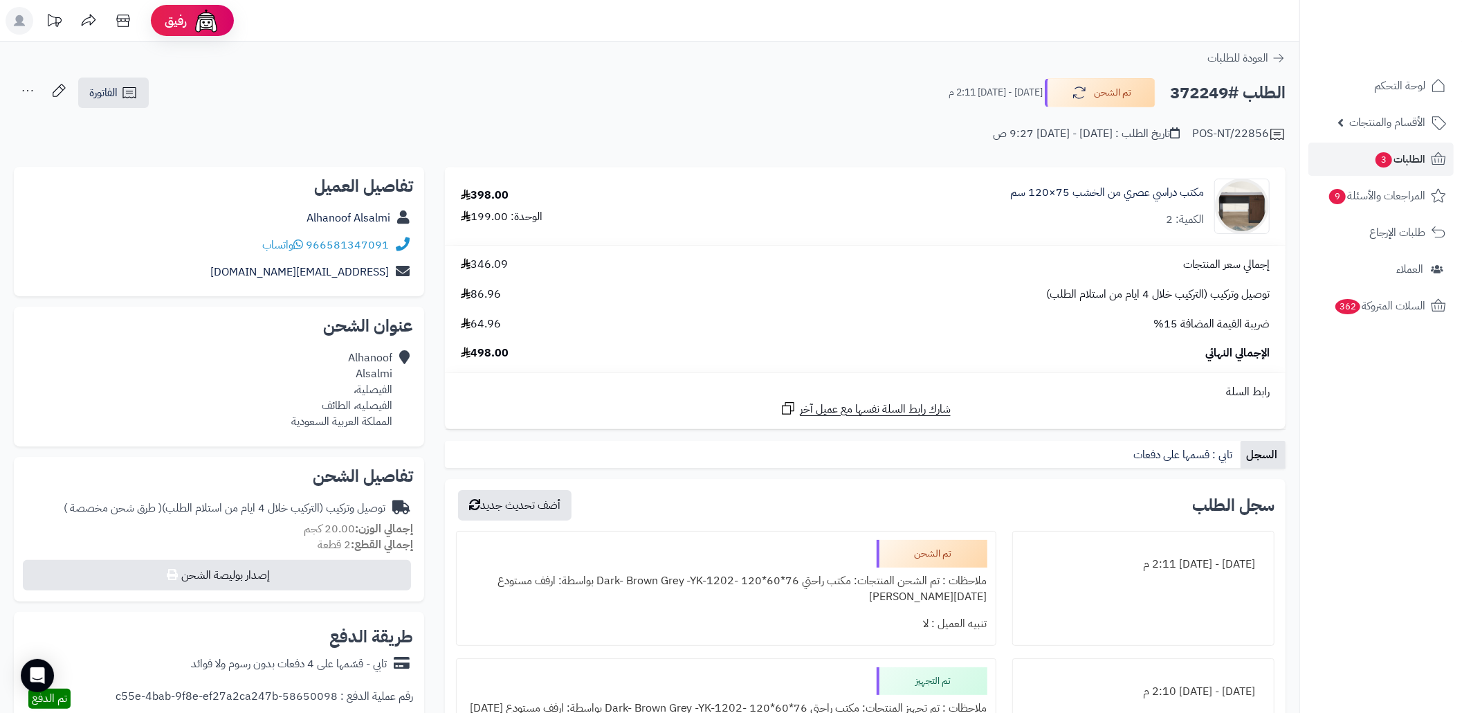
click at [1204, 94] on h2 "الطلب #372249" at bounding box center [1228, 93] width 116 height 28
click at [1204, 95] on h2 "الطلب #372249" at bounding box center [1228, 93] width 116 height 28
copy h2 "372249"
click at [377, 412] on div "Alhanoof Alsalmi الفيصلية، الفيصليه، الطائف المملكة العربية السعودية" at bounding box center [341, 389] width 101 height 79
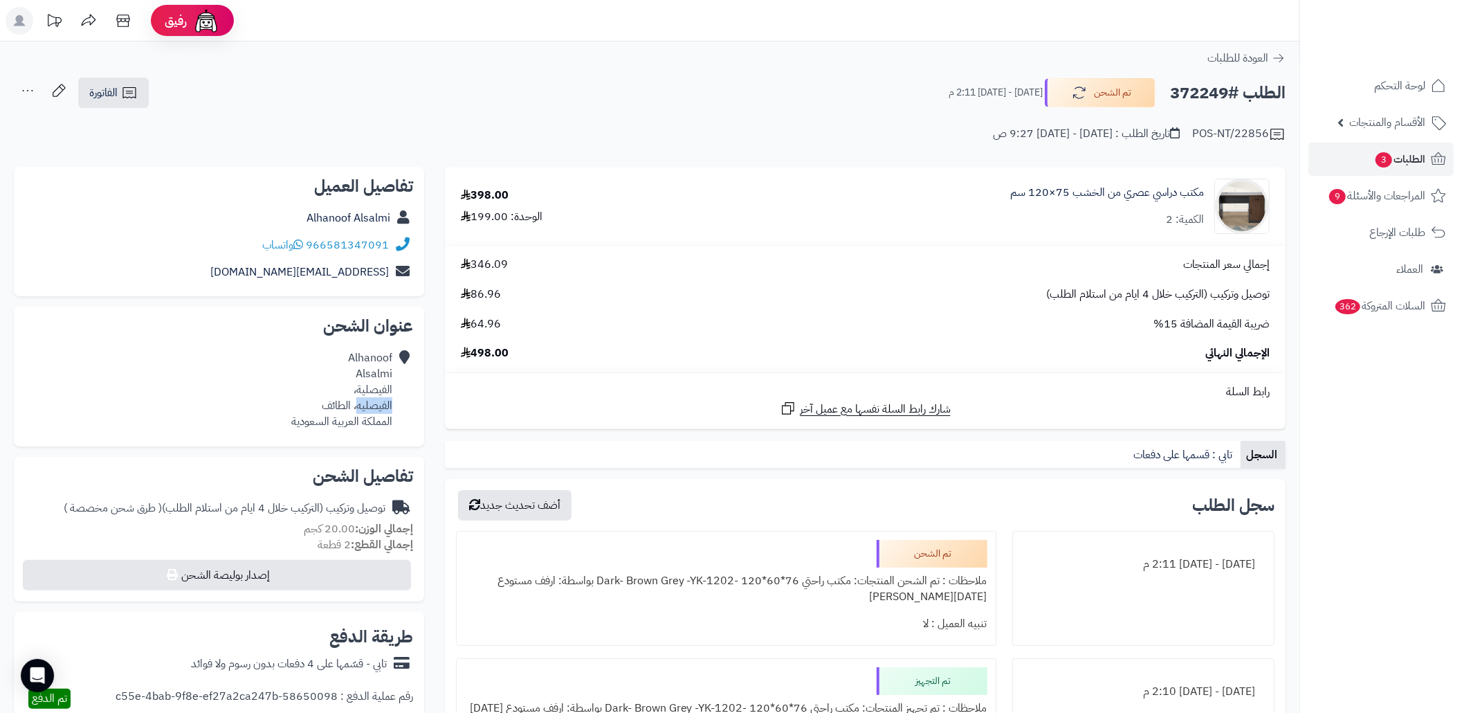
click at [377, 411] on div "Alhanoof Alsalmi الفيصلية، الفيصليه، الطائف المملكة العربية السعودية" at bounding box center [341, 389] width 101 height 79
copy div "الفيصليه"
click at [208, 120] on div "POS-NT/22856 تاريخ الطلب : الأربعاء - ٢٧ أغسطس ٢٠٢٥ - 9:27 ص" at bounding box center [650, 125] width 1272 height 33
click at [117, 93] on span "الفاتورة" at bounding box center [103, 92] width 28 height 17
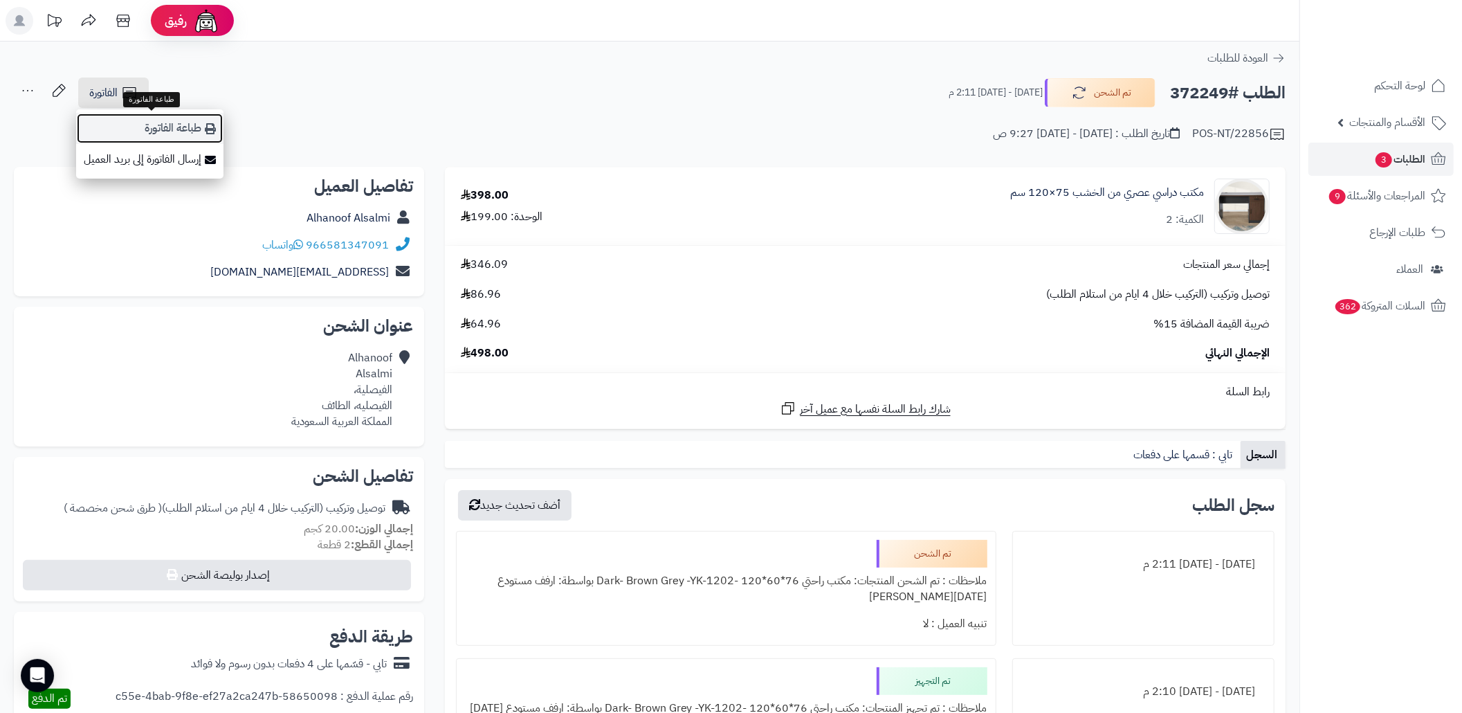
click at [206, 142] on link "طباعة الفاتورة" at bounding box center [149, 128] width 147 height 31
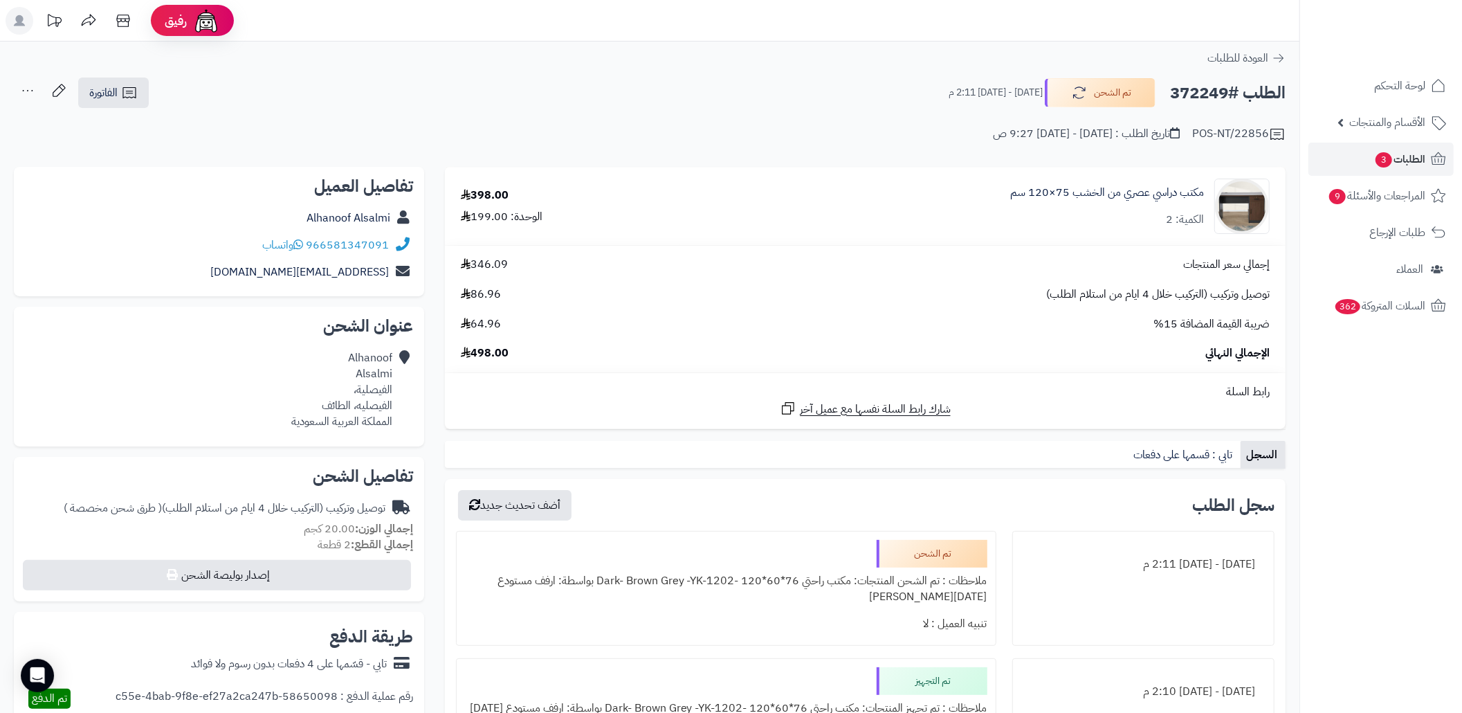
click at [1202, 108] on div "الطلب #372249 تم الشحن الأربعاء - ٢٧ أغسطس ٢٠٢٥ - 2:11 م الفاتورة طباعة الفاتور…" at bounding box center [650, 93] width 1272 height 33
copy h2 "372249"
click at [1349, 151] on link "الطلبات 3" at bounding box center [1380, 159] width 145 height 33
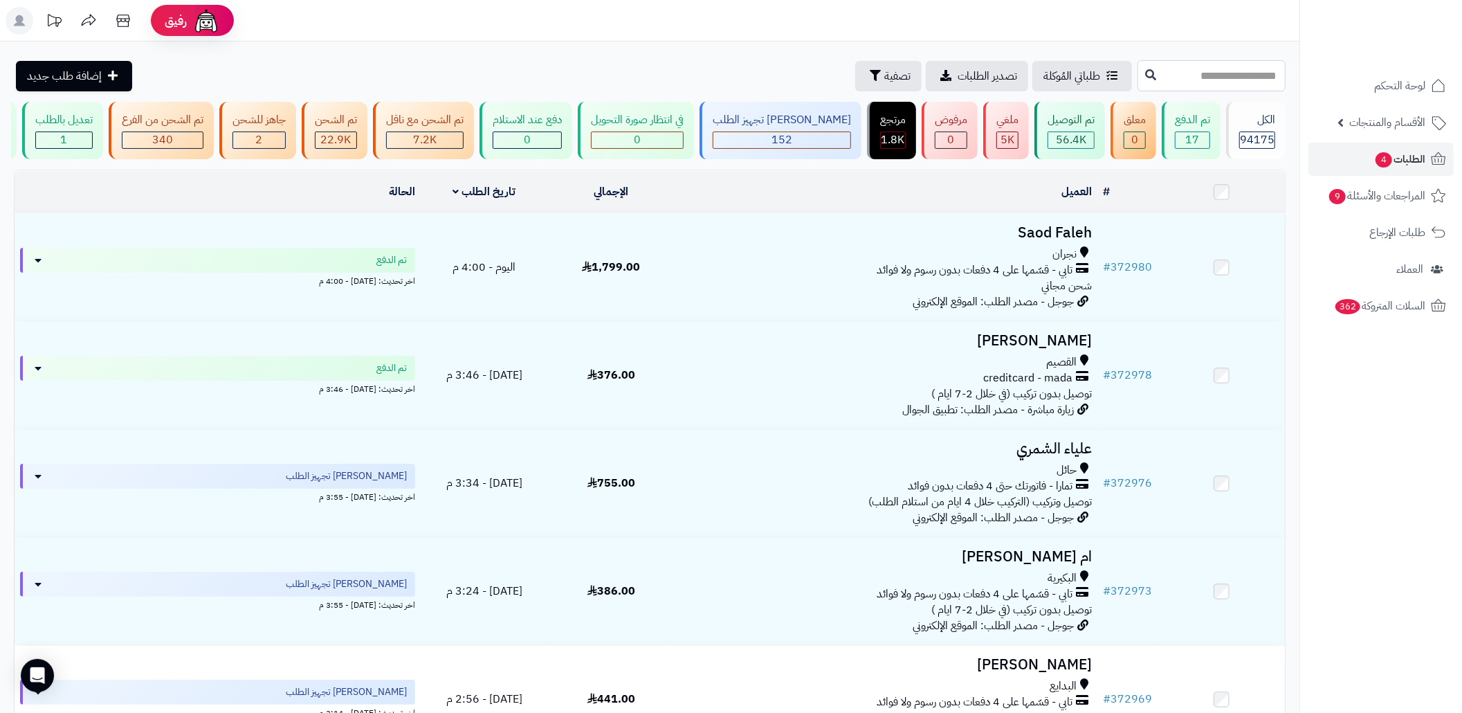
click at [1184, 75] on input "text" at bounding box center [1211, 75] width 148 height 31
paste input "******"
type input "******"
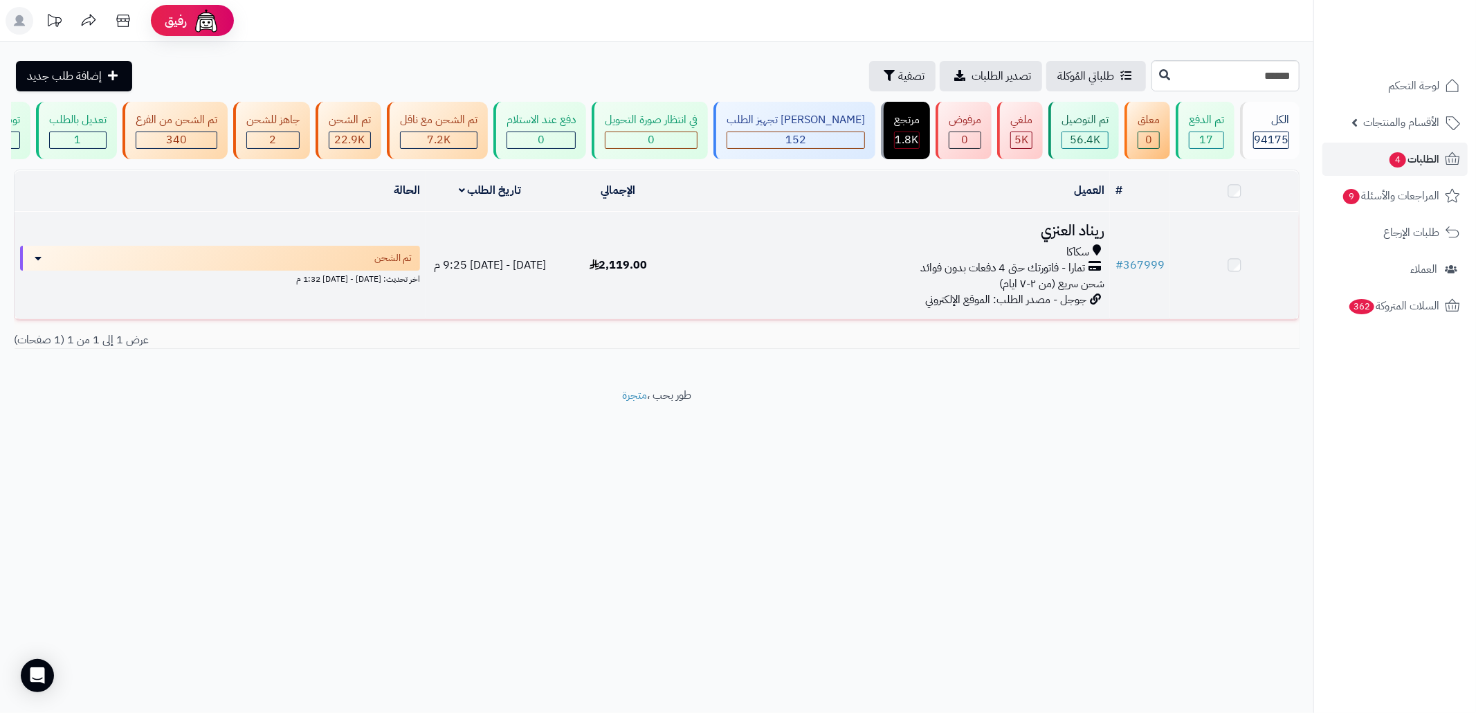
click at [881, 276] on div "تمارا - فاتورتك حتى 4 دفعات بدون فوائد" at bounding box center [896, 268] width 416 height 16
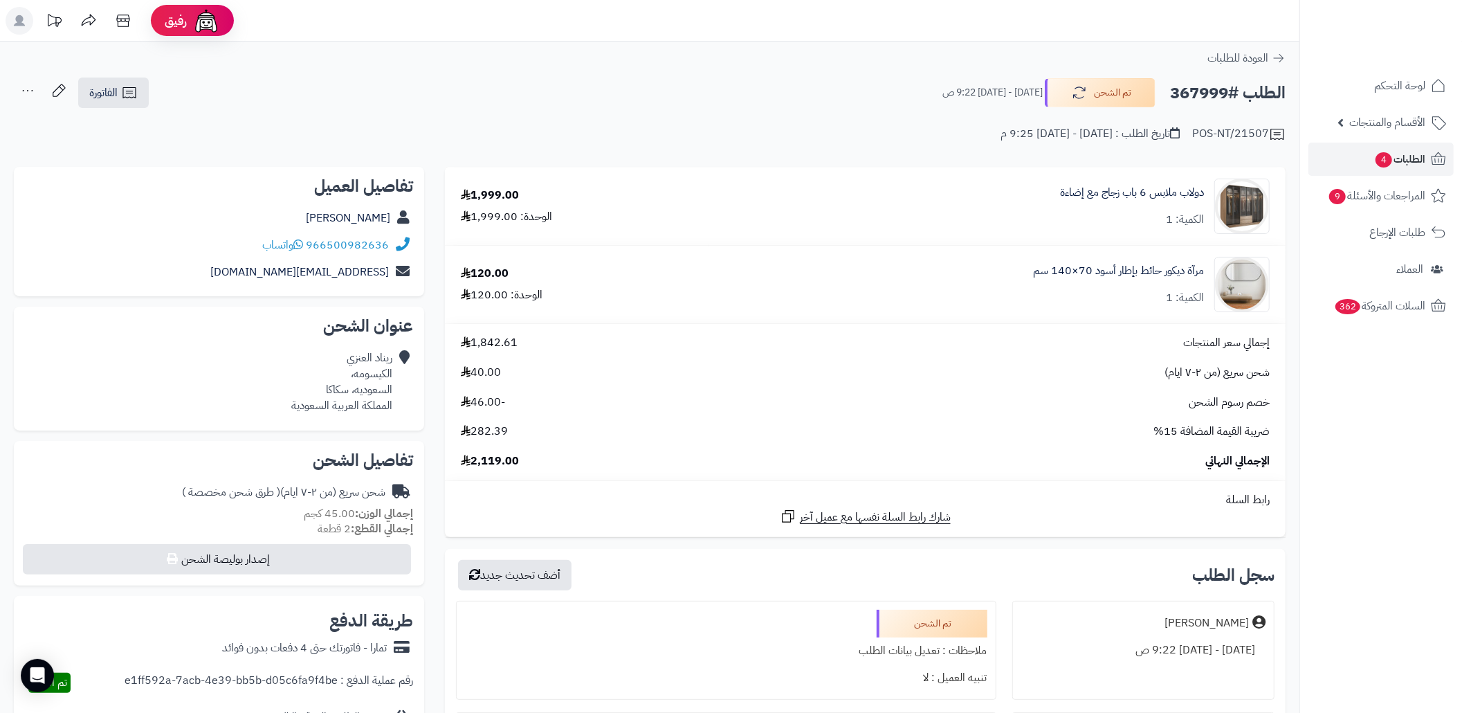
scroll to position [461, 0]
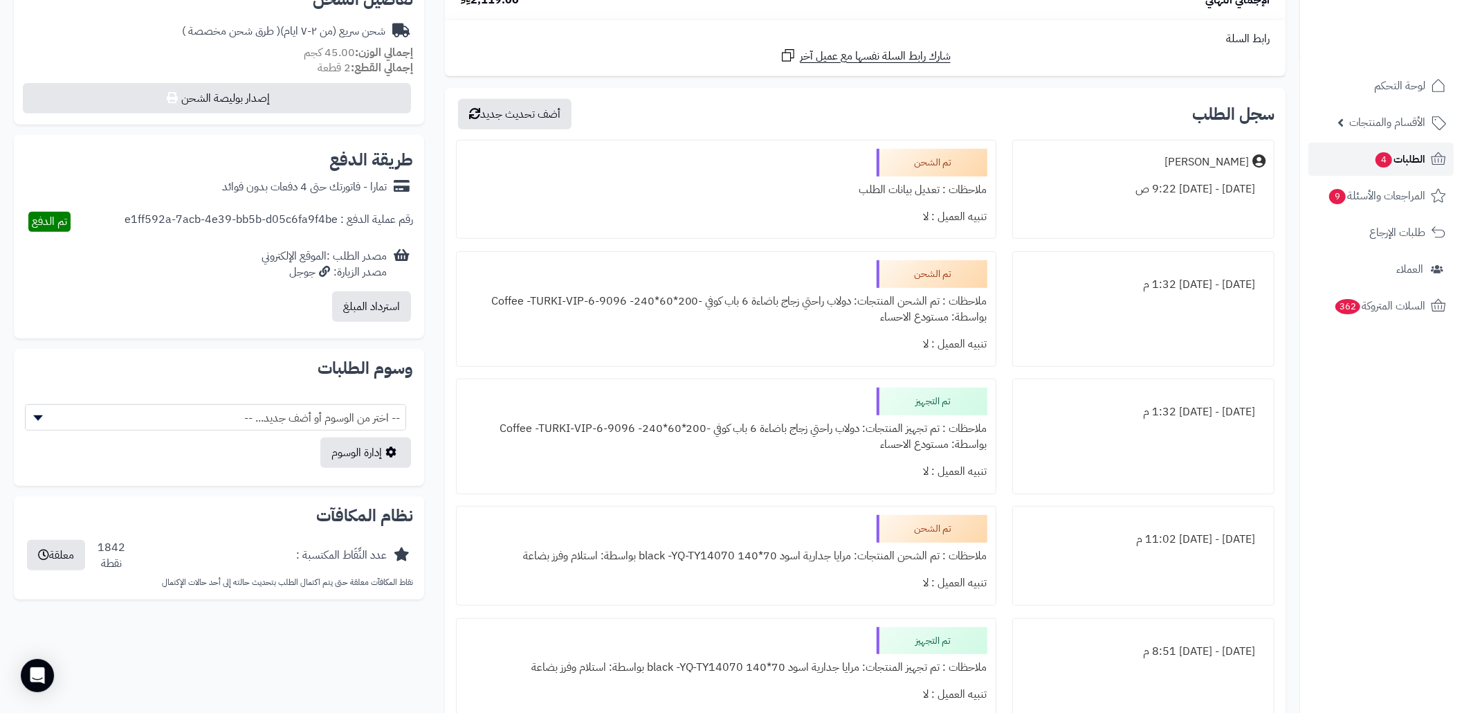
click at [1334, 155] on link "الطلبات 4" at bounding box center [1380, 159] width 145 height 33
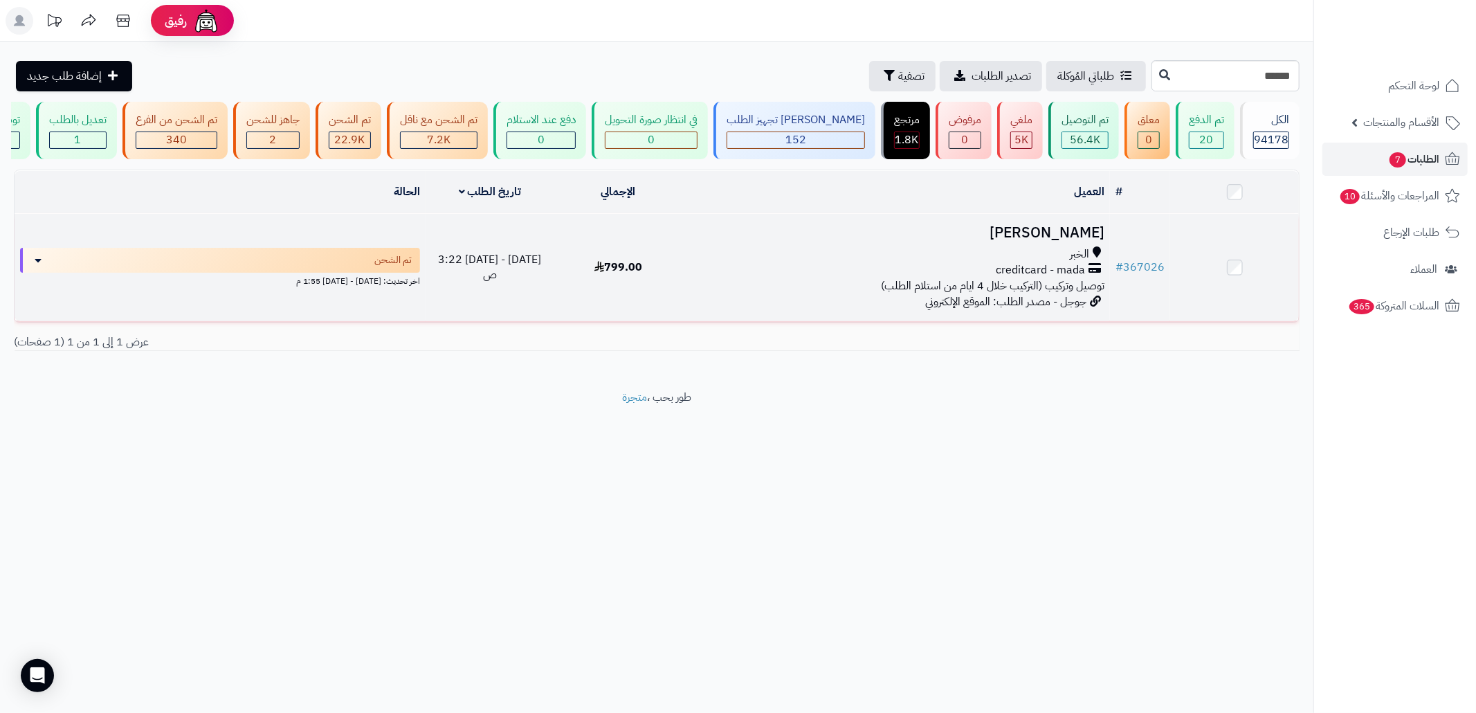
click at [1007, 262] on div "الخبر" at bounding box center [896, 254] width 416 height 16
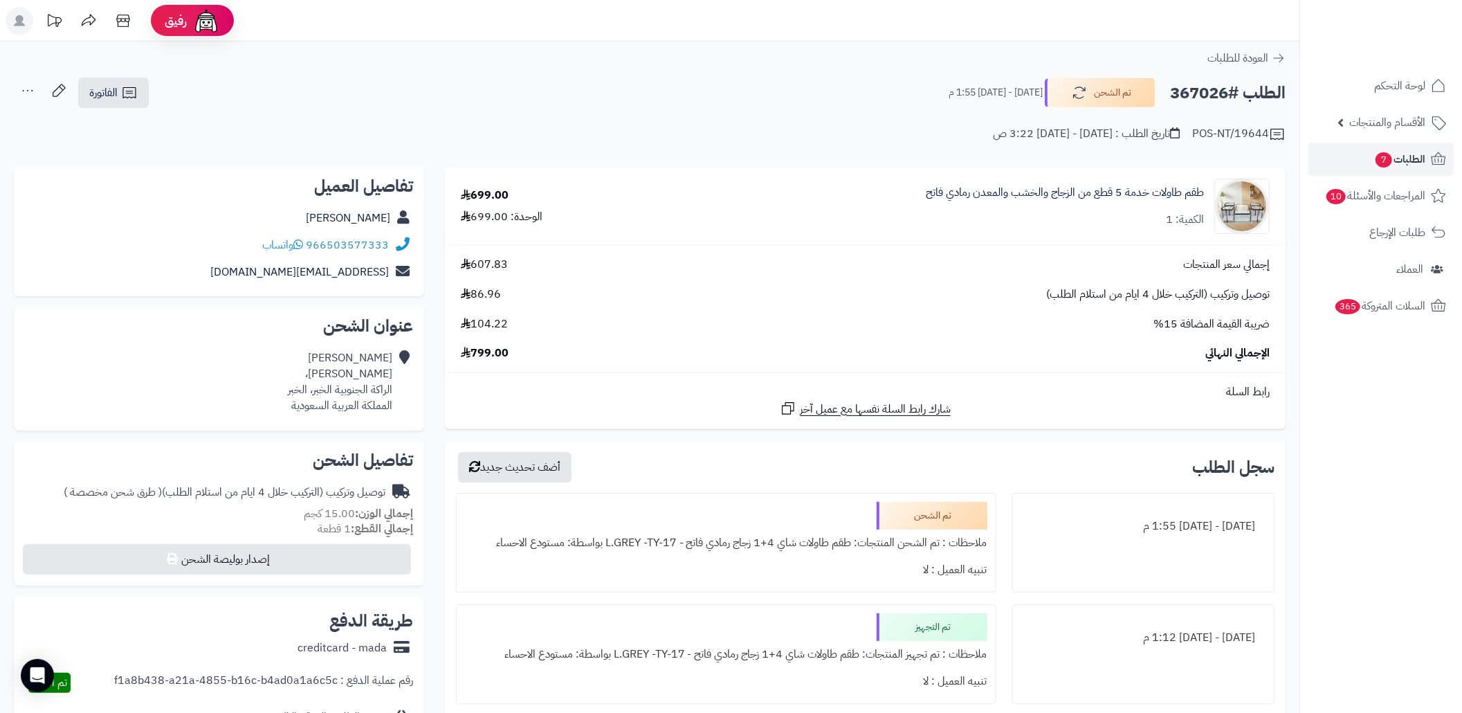
click at [569, 95] on div "الطلب #367026 تم الشحن [DATE] - [DATE] 1:55 م الفاتورة طباعة الفاتورة إرسال الف…" at bounding box center [650, 93] width 1272 height 33
click at [1209, 97] on h2 "الطلب #367026" at bounding box center [1228, 93] width 116 height 28
copy h2 "367026"
click at [645, 100] on div "الطلب #367026 تم الشحن [DATE] - [DATE] 1:55 م الفاتورة طباعة الفاتورة إرسال الف…" at bounding box center [650, 93] width 1272 height 33
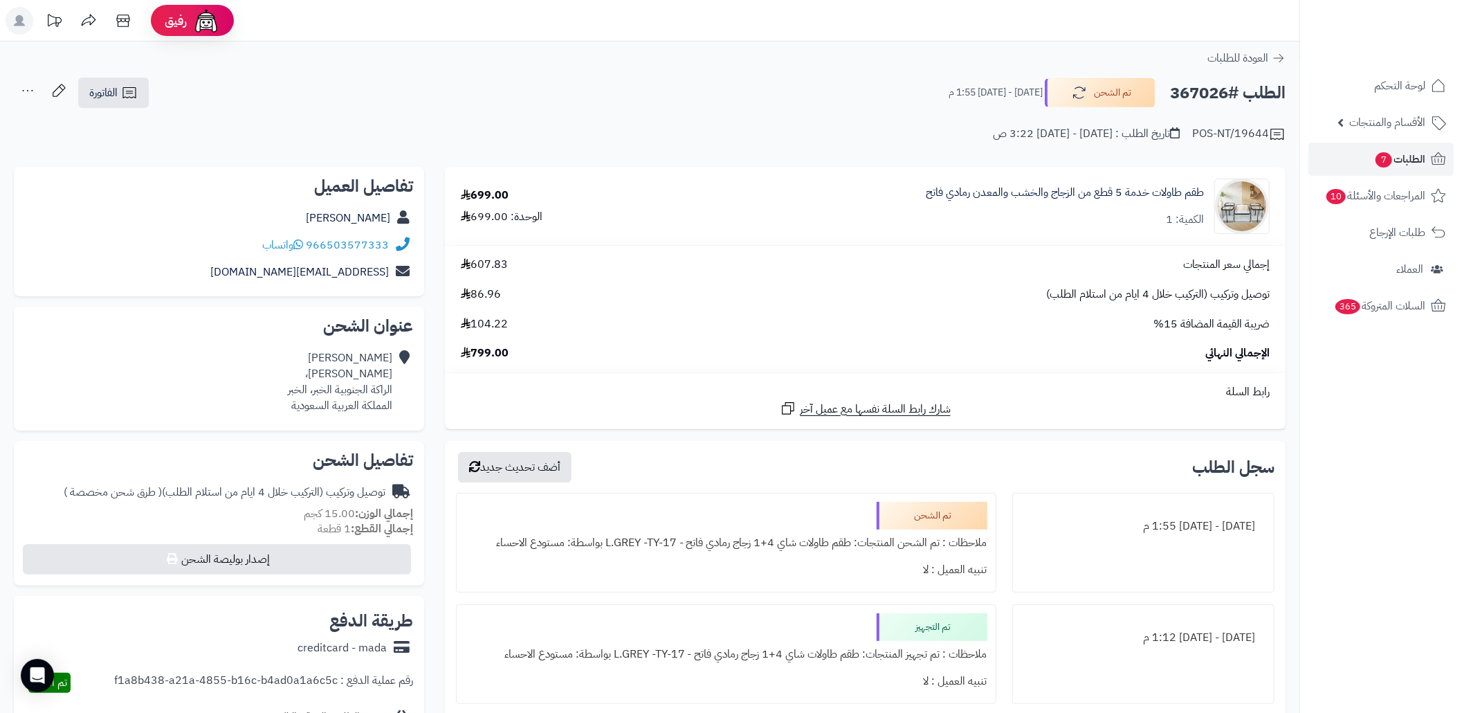
click at [1194, 86] on h2 "الطلب #367026" at bounding box center [1228, 93] width 116 height 28
copy h2 "367026"
click at [477, 58] on div "العودة للطلبات" at bounding box center [649, 58] width 1299 height 17
click at [400, 112] on div "POS-NT/19644 تاريخ الطلب : [DATE] - [DATE] 3:22 ص" at bounding box center [650, 125] width 1272 height 33
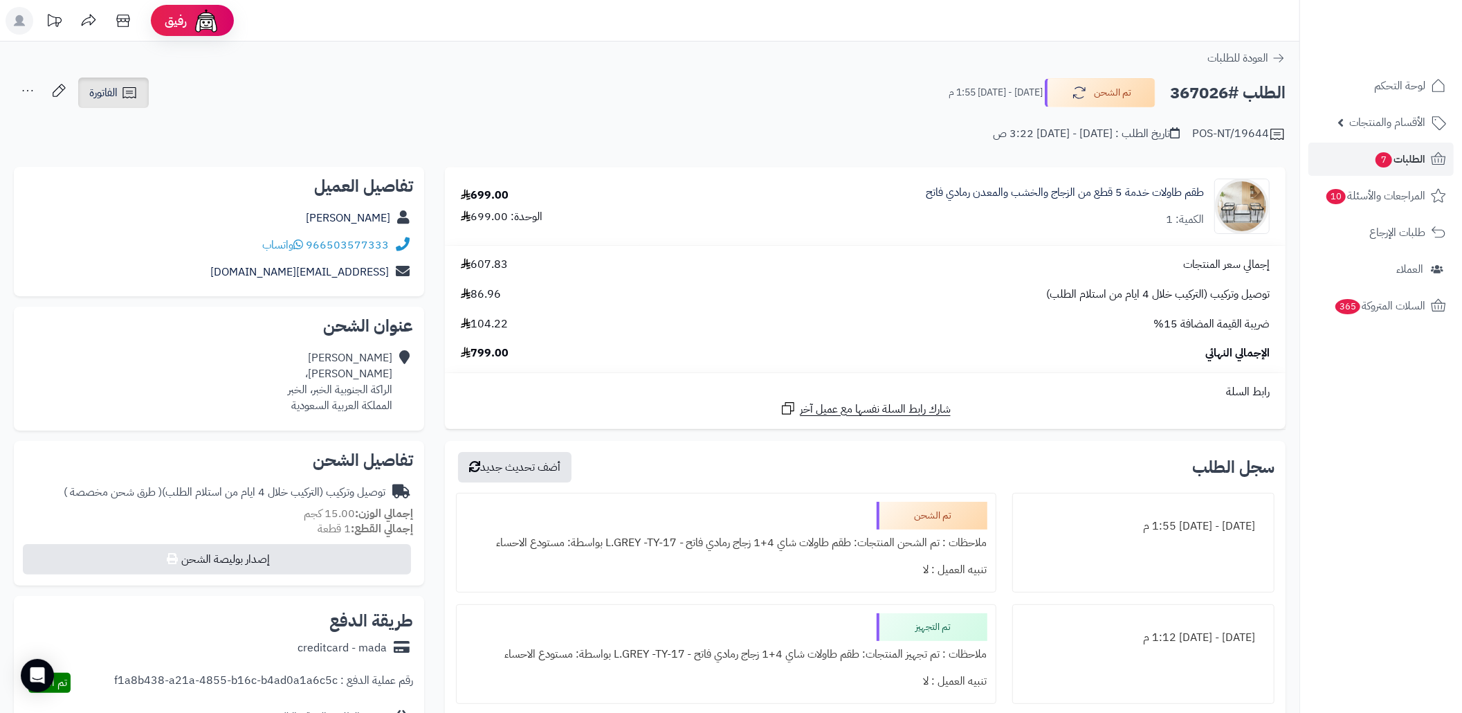
click at [113, 89] on span "الفاتورة" at bounding box center [103, 92] width 28 height 17
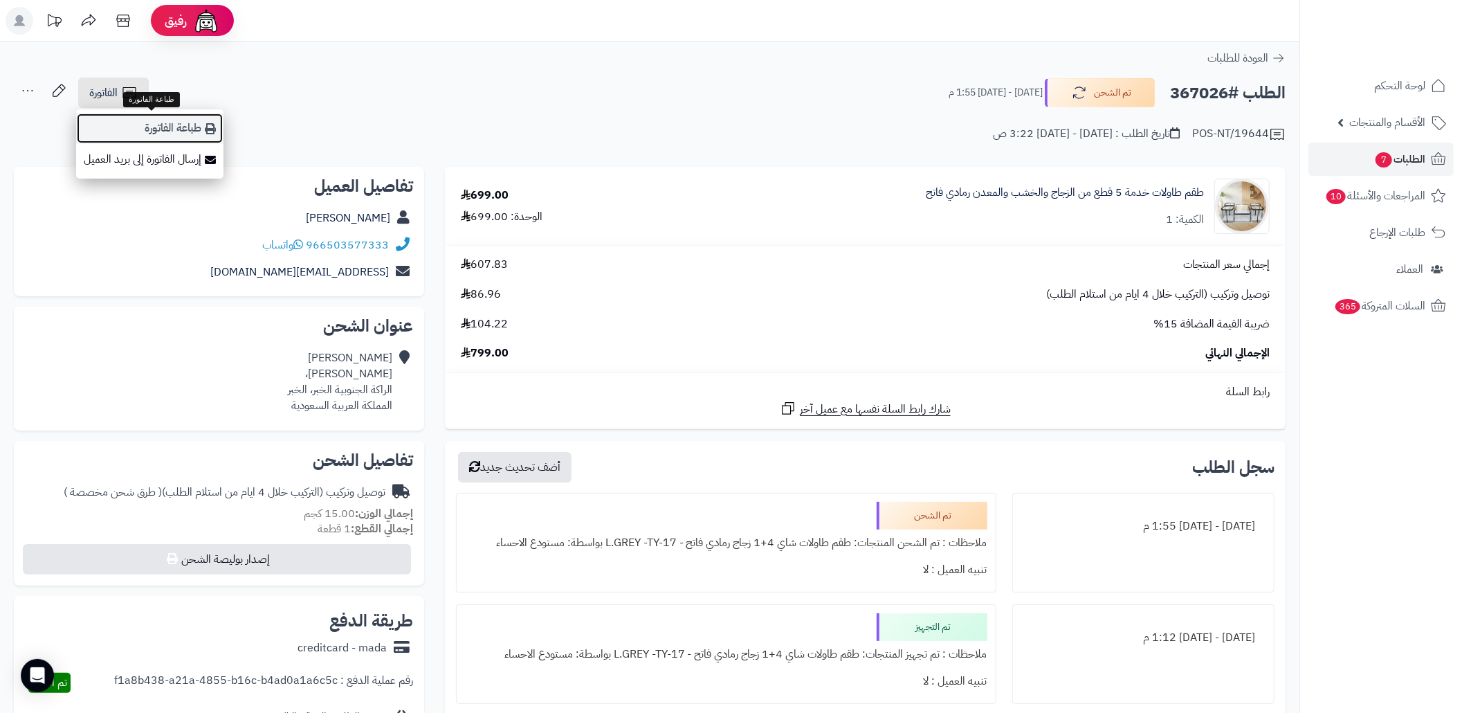
click at [153, 116] on link "طباعة الفاتورة" at bounding box center [149, 128] width 147 height 31
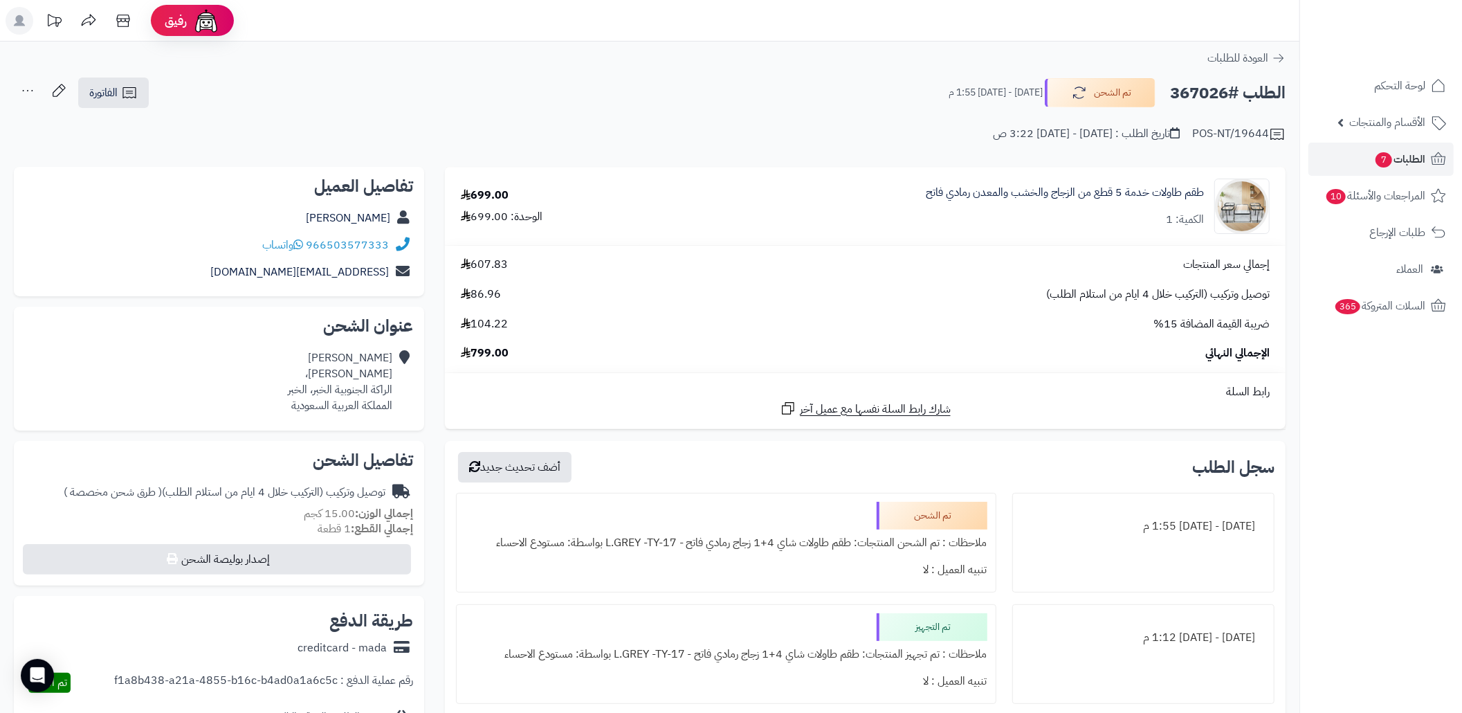
click at [1182, 100] on h2 "الطلب #367026" at bounding box center [1228, 93] width 116 height 28
copy h2 "367026"
click at [656, 109] on div "POS-NT/19644 تاريخ الطلب : [DATE] - [DATE] 3:22 ص" at bounding box center [650, 125] width 1272 height 33
